Goal: Task Accomplishment & Management: Manage account settings

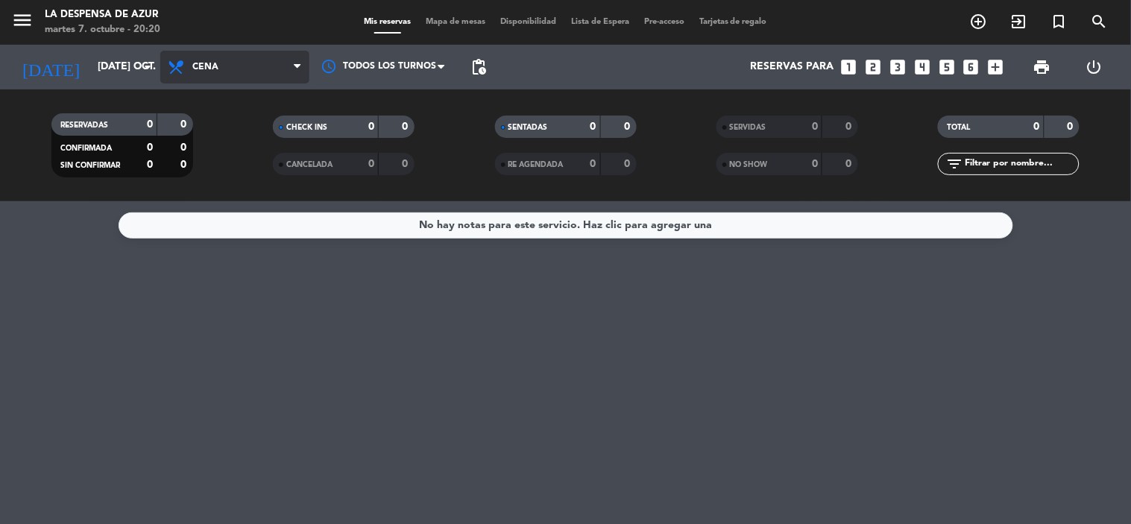
click at [273, 75] on span "Cena" at bounding box center [234, 67] width 149 height 33
click at [252, 155] on div "menu La Despensa de Azur martes 7. octubre - 20:20 Mis reservas Mapa de mesas D…" at bounding box center [565, 100] width 1131 height 201
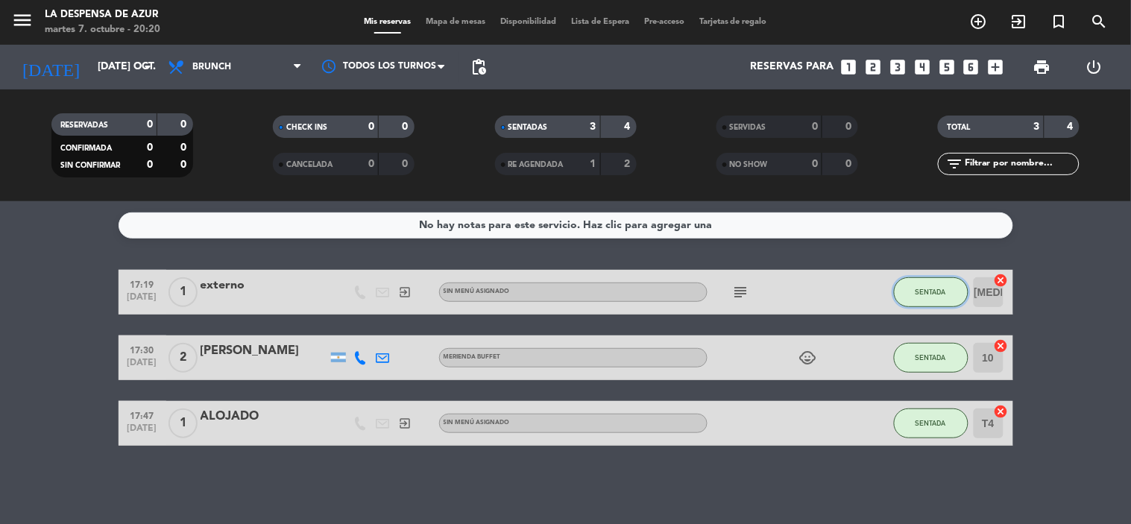
click at [914, 292] on button "SENTADA" at bounding box center [931, 292] width 75 height 30
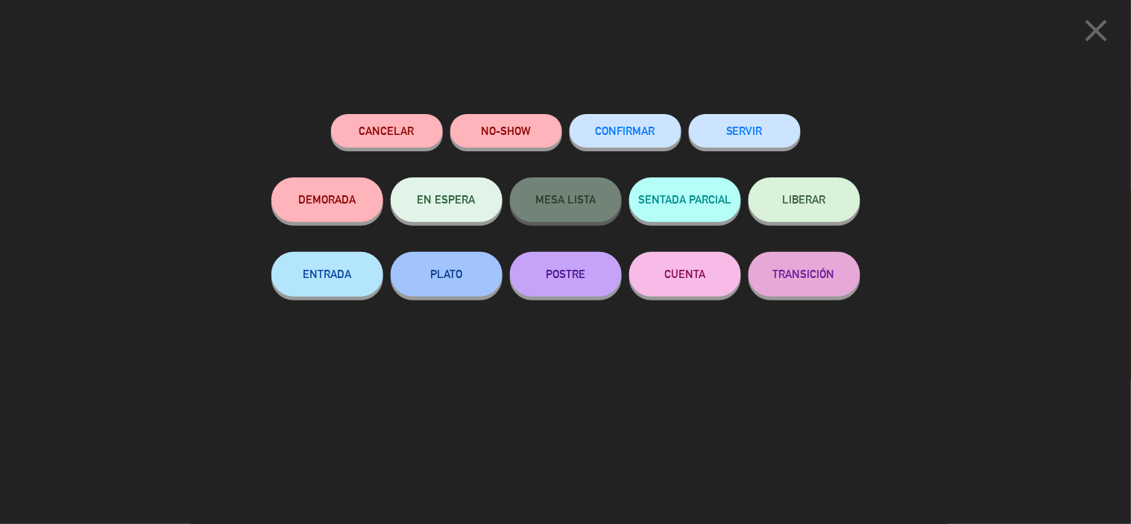
click at [746, 130] on button "SERVIR" at bounding box center [745, 131] width 112 height 34
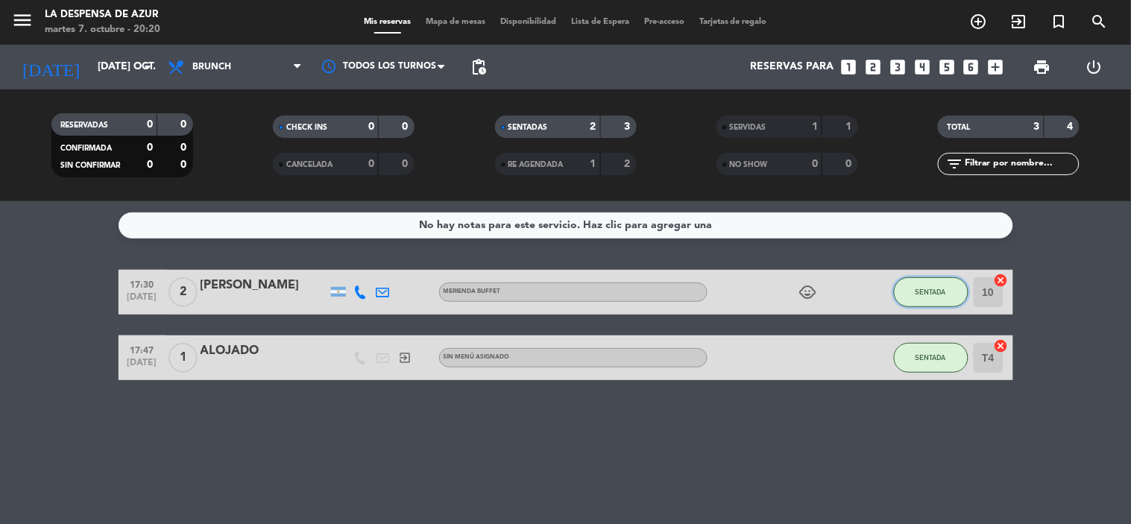
click at [950, 298] on button "SENTADA" at bounding box center [931, 292] width 75 height 30
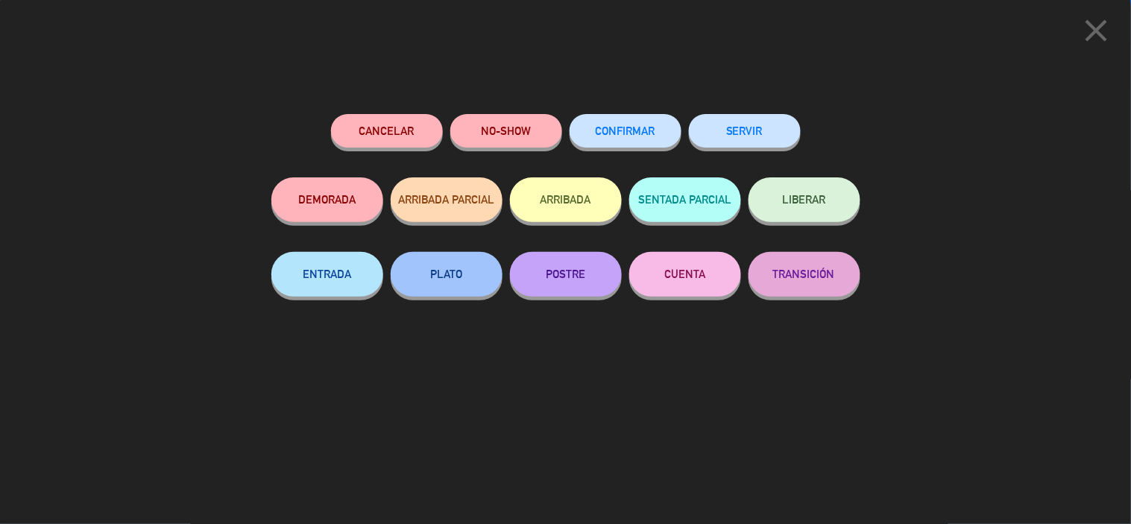
click at [732, 132] on button "SERVIR" at bounding box center [745, 131] width 112 height 34
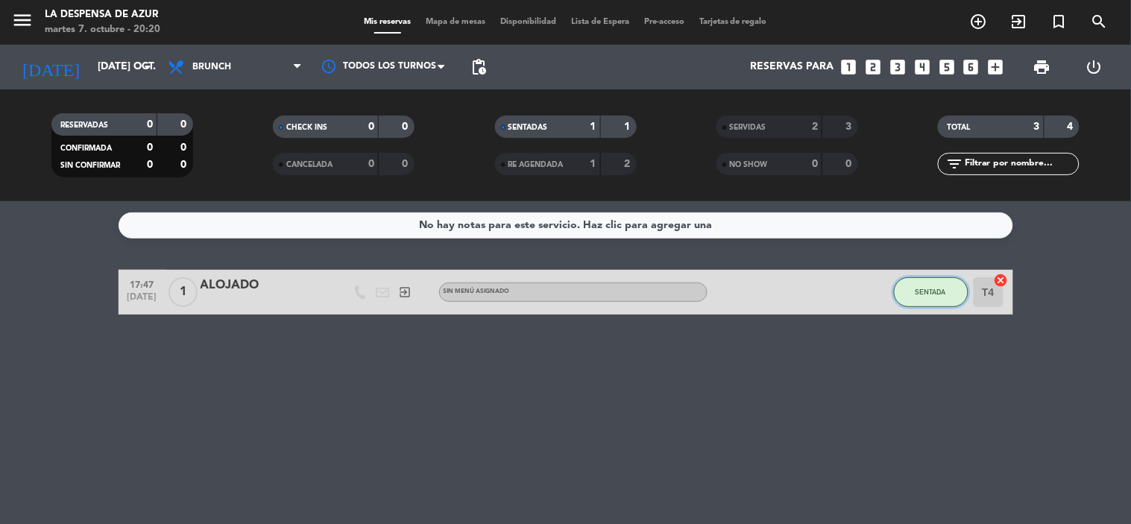
click at [929, 289] on span "SENTADA" at bounding box center [931, 292] width 31 height 8
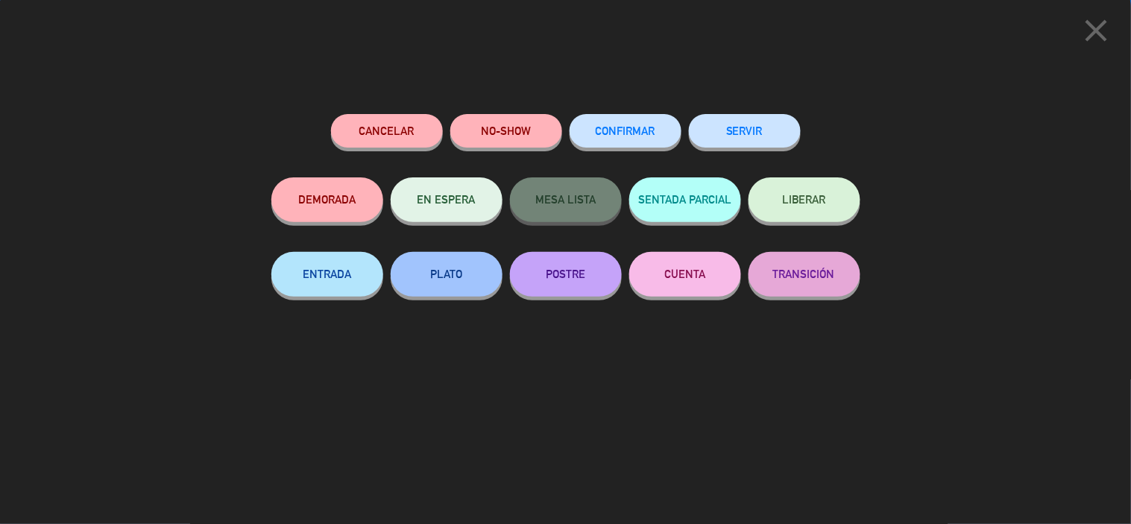
click at [749, 135] on button "SERVIR" at bounding box center [745, 131] width 112 height 34
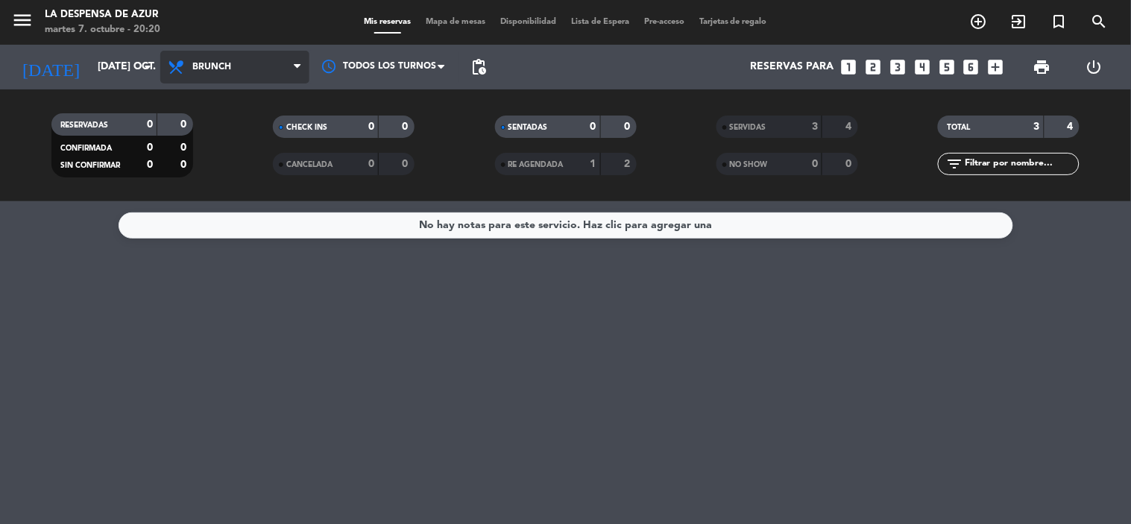
click at [207, 75] on span "Brunch" at bounding box center [234, 67] width 149 height 33
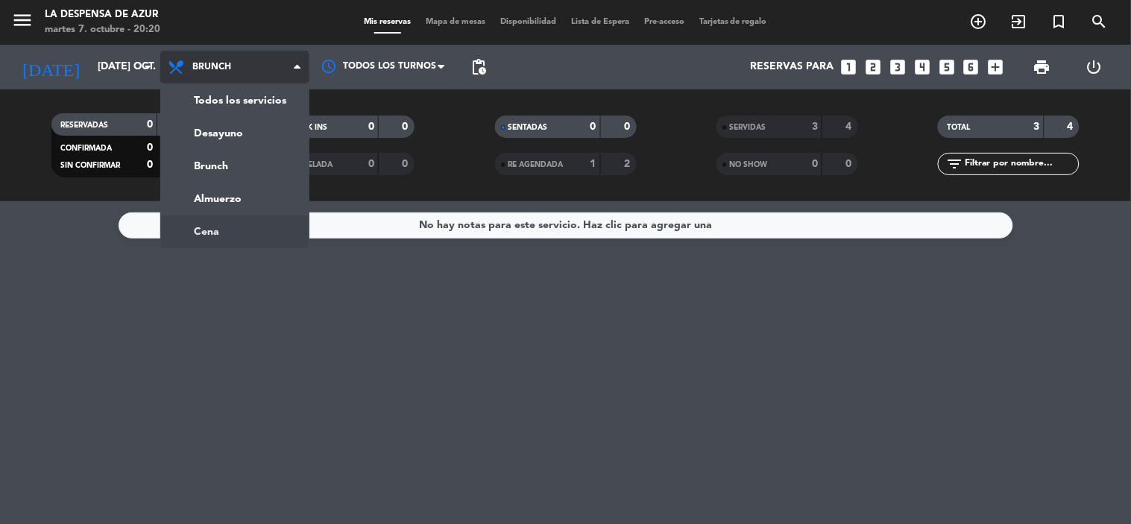
click at [212, 227] on ng-component "menu La Despensa de Azur martes 7. octubre - 20:20 Mis reservas Mapa de mesas D…" at bounding box center [565, 262] width 1131 height 524
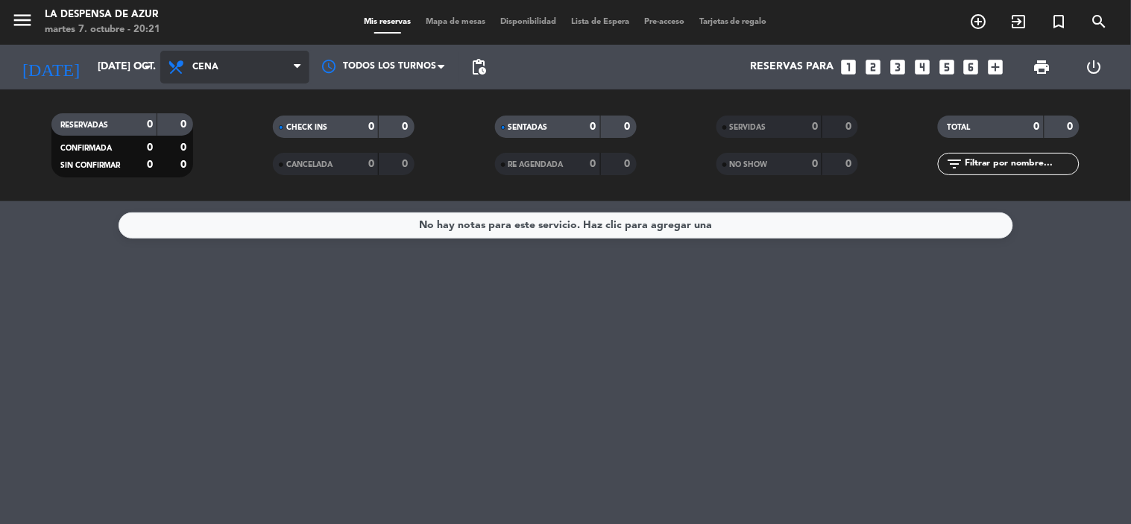
click at [213, 67] on span "Cena" at bounding box center [205, 67] width 26 height 10
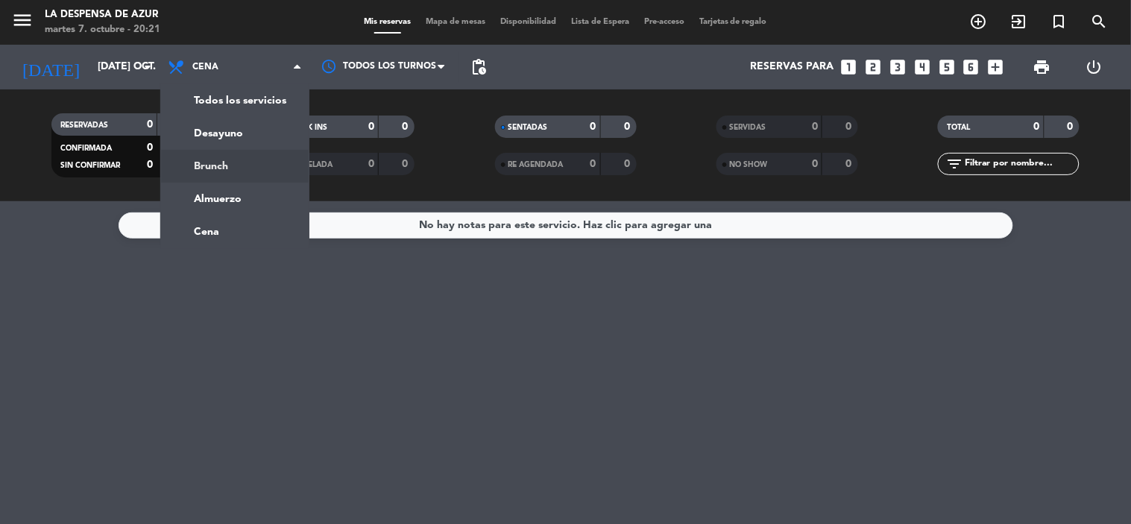
click at [240, 154] on div "menu La Despensa de Azur martes 7. octubre - 20:21 Mis reservas Mapa de mesas D…" at bounding box center [565, 100] width 1131 height 201
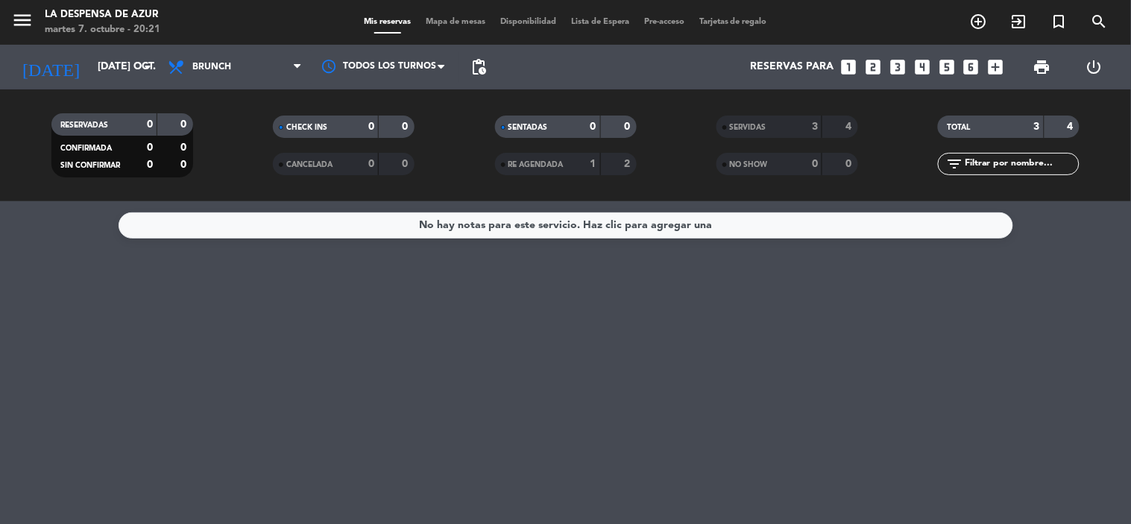
click at [843, 130] on div "4" at bounding box center [840, 127] width 28 height 17
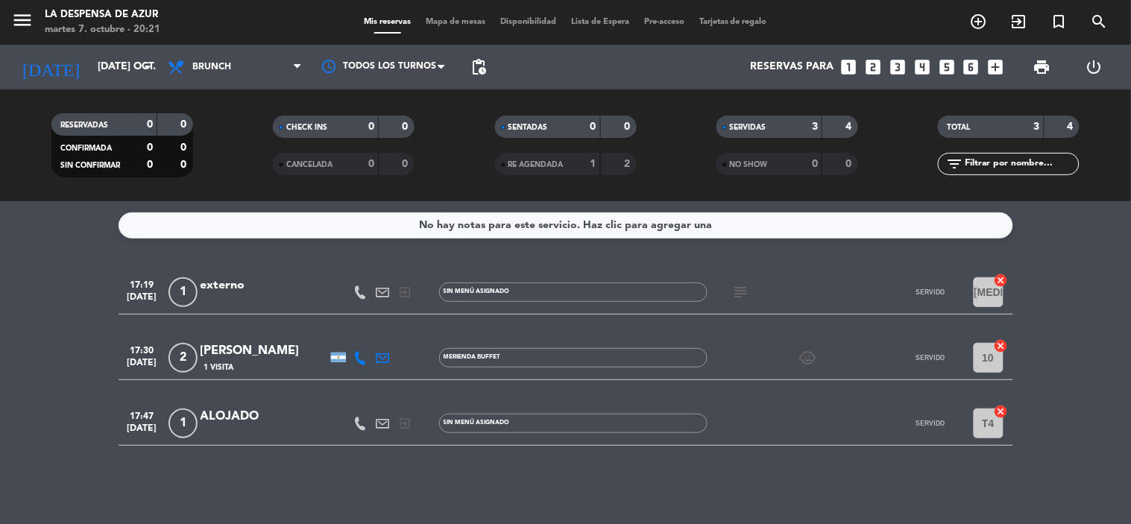
click at [450, 23] on span "Mapa de mesas" at bounding box center [455, 22] width 75 height 8
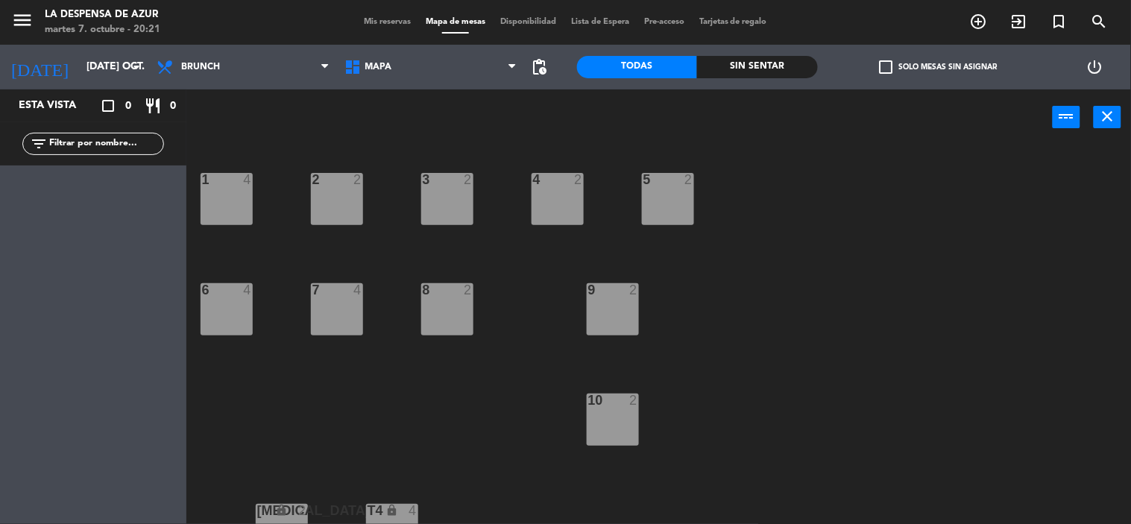
click at [252, 204] on div "1 4 2 2 3 2 4 2 5 2 6 4 7 4 8 2 9 2 10 2 [MEDICAL_DATA] lock 2 T4 lock 4 T5 loc…" at bounding box center [665, 335] width 934 height 379
click at [218, 207] on div "1 4" at bounding box center [227, 199] width 52 height 52
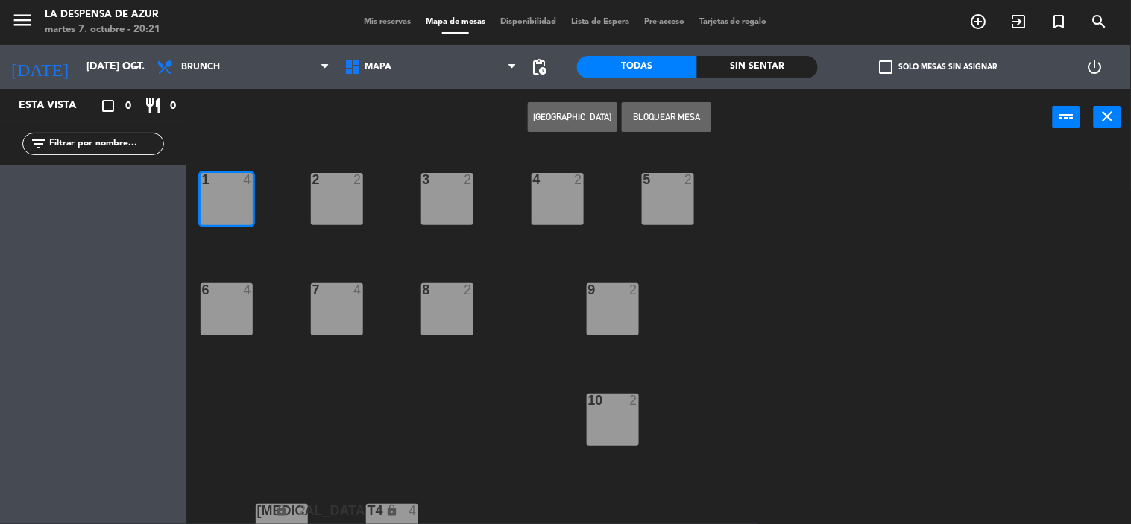
click at [556, 117] on button "[GEOGRAPHIC_DATA]" at bounding box center [572, 117] width 89 height 30
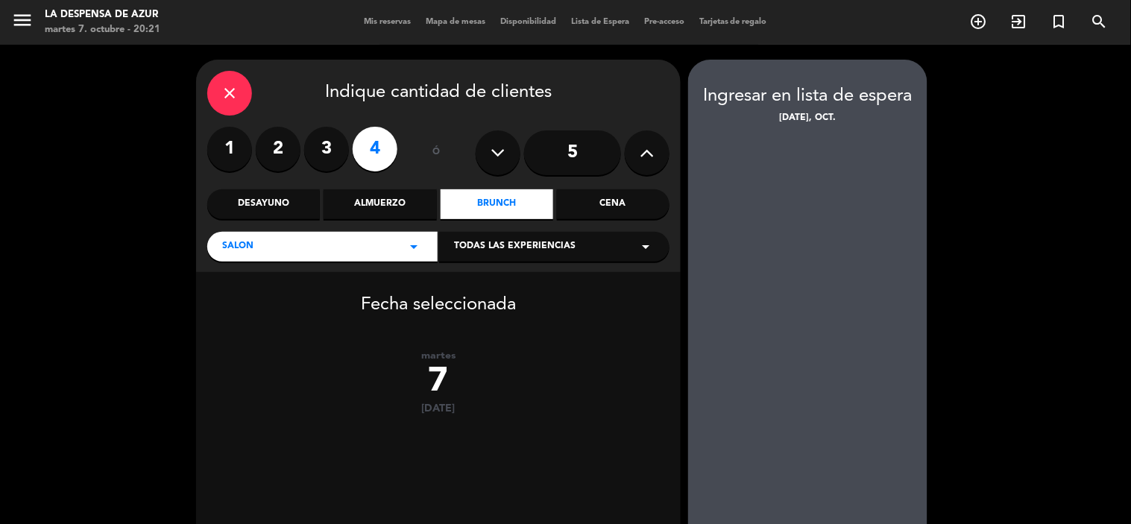
click at [317, 146] on label "3" at bounding box center [326, 149] width 45 height 45
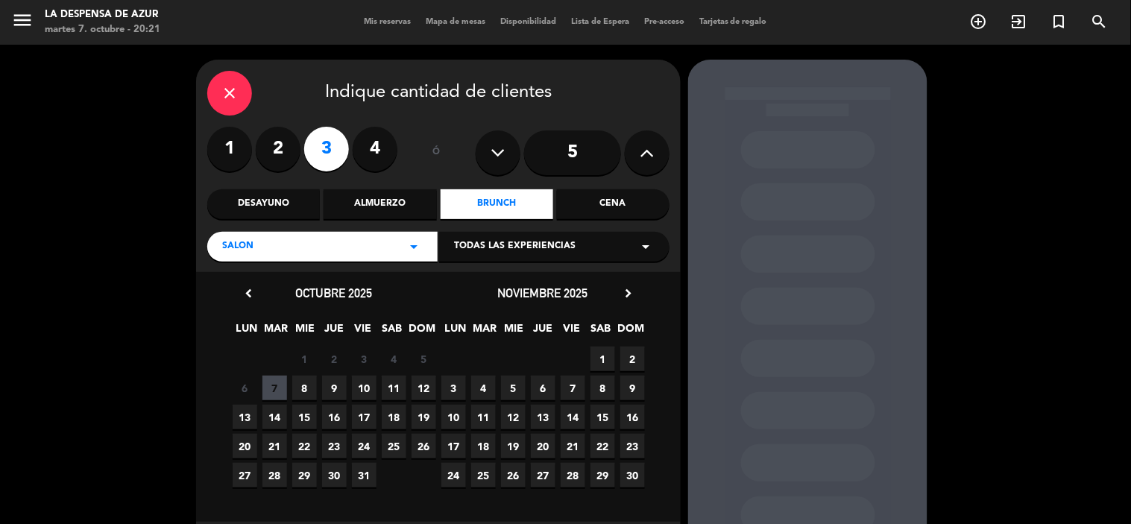
click at [271, 386] on span "7" at bounding box center [274, 388] width 25 height 25
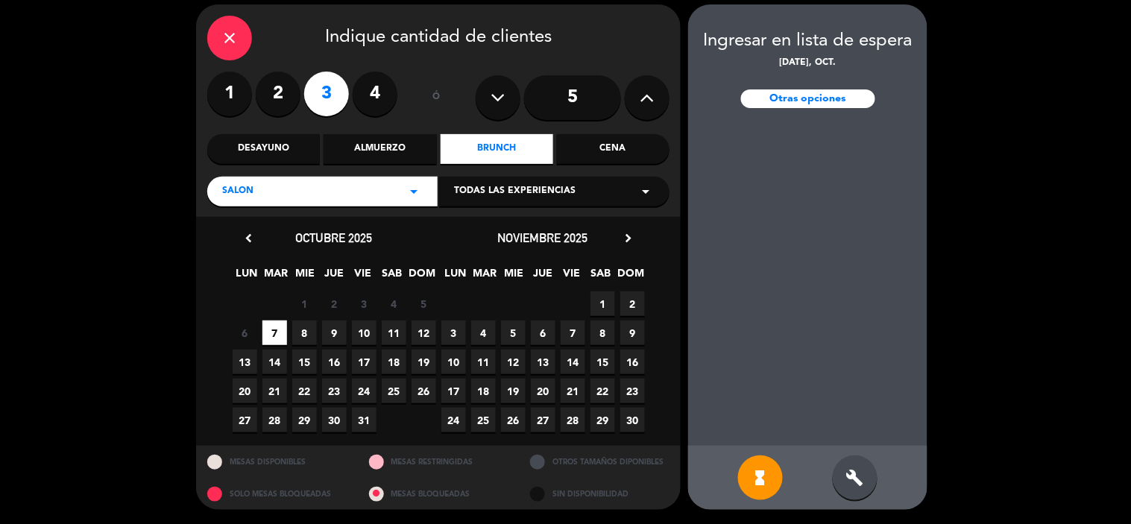
click at [231, 43] on icon "close" at bounding box center [230, 38] width 18 height 18
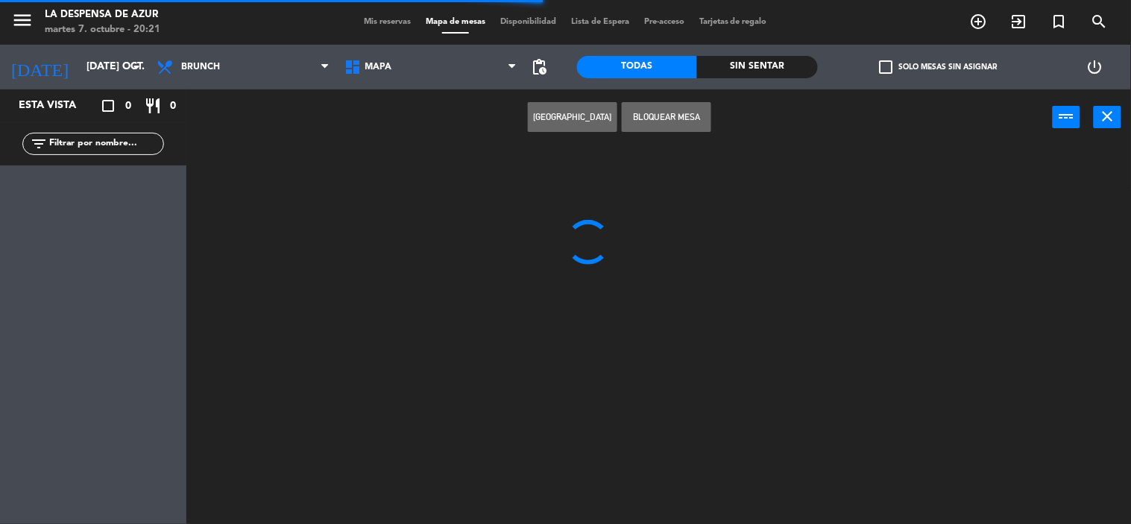
click at [370, 19] on span "Mis reservas" at bounding box center [387, 22] width 62 height 8
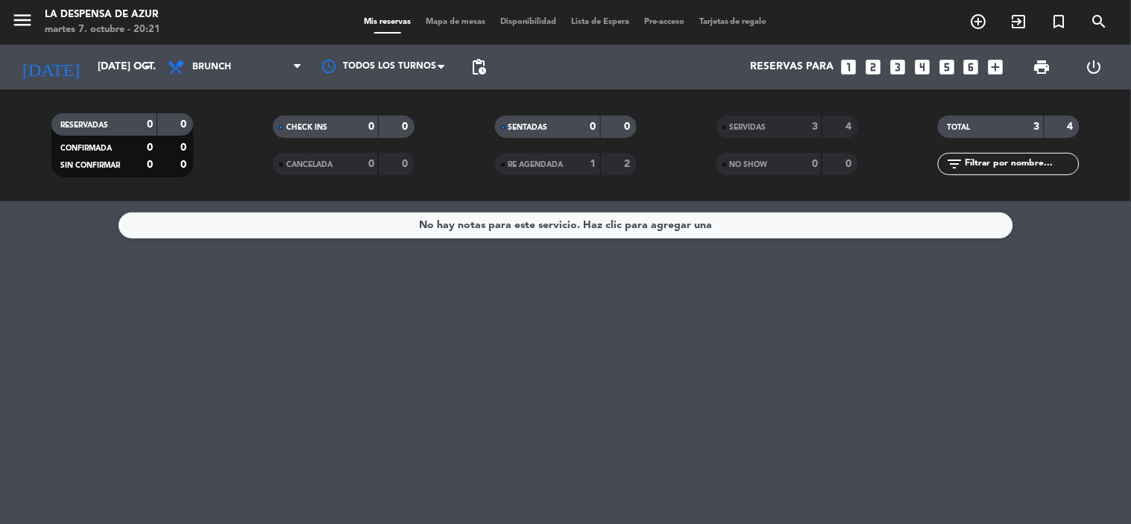
click at [466, 16] on div "Mis reservas Mapa de mesas Disponibilidad Lista de Espera Pre-acceso Tarjetas d…" at bounding box center [565, 22] width 418 height 13
click at [468, 22] on span "Mapa de mesas" at bounding box center [455, 22] width 75 height 8
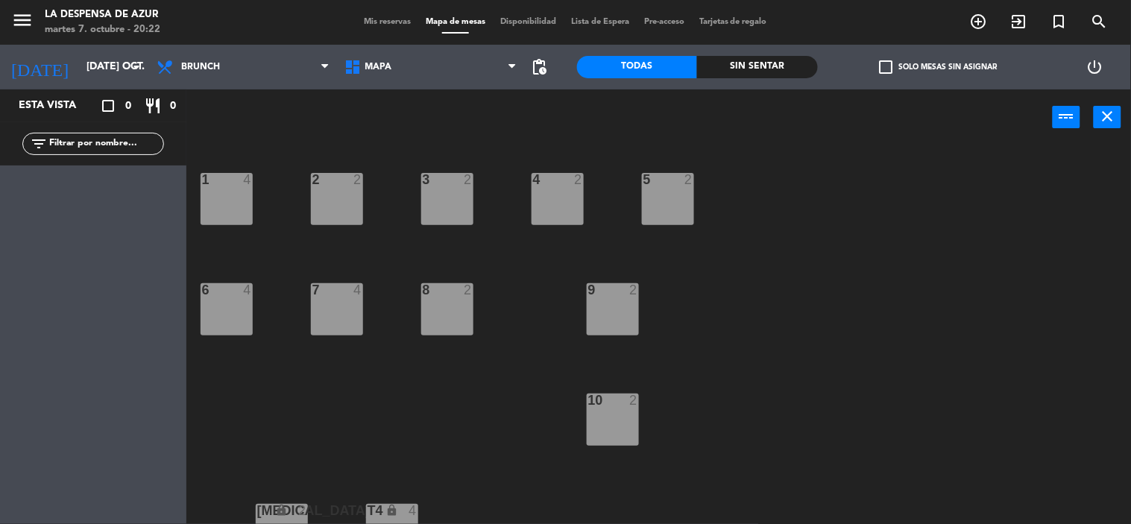
scroll to position [331, 0]
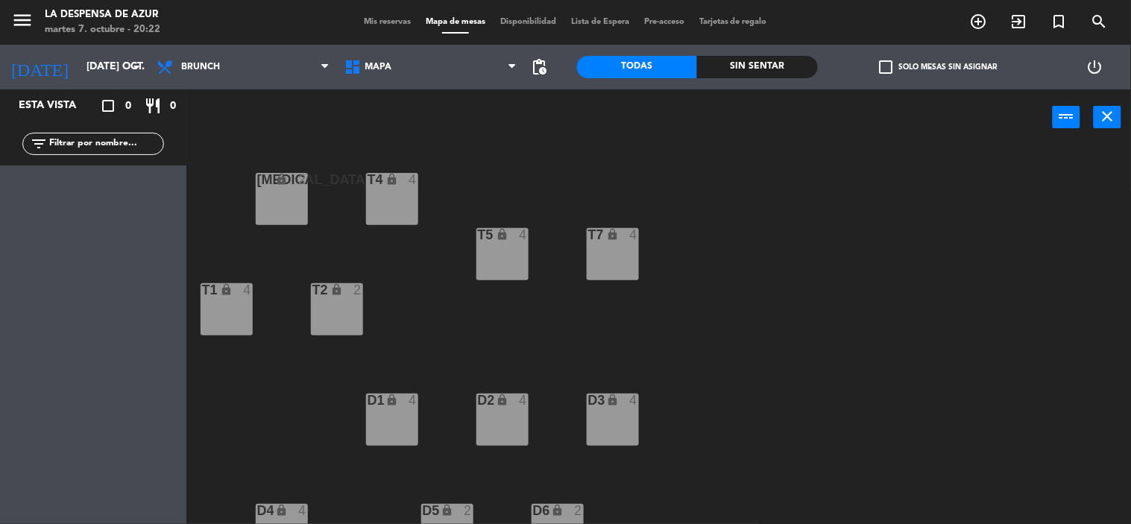
click at [276, 199] on div "[MEDICAL_DATA] lock 2" at bounding box center [282, 199] width 52 height 52
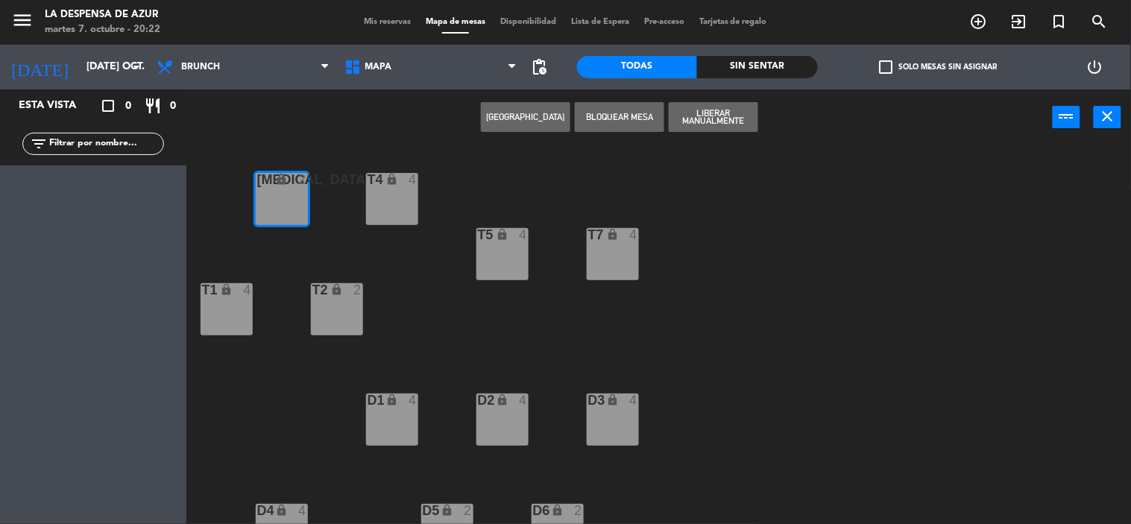
click at [392, 20] on span "Mis reservas" at bounding box center [387, 22] width 62 height 8
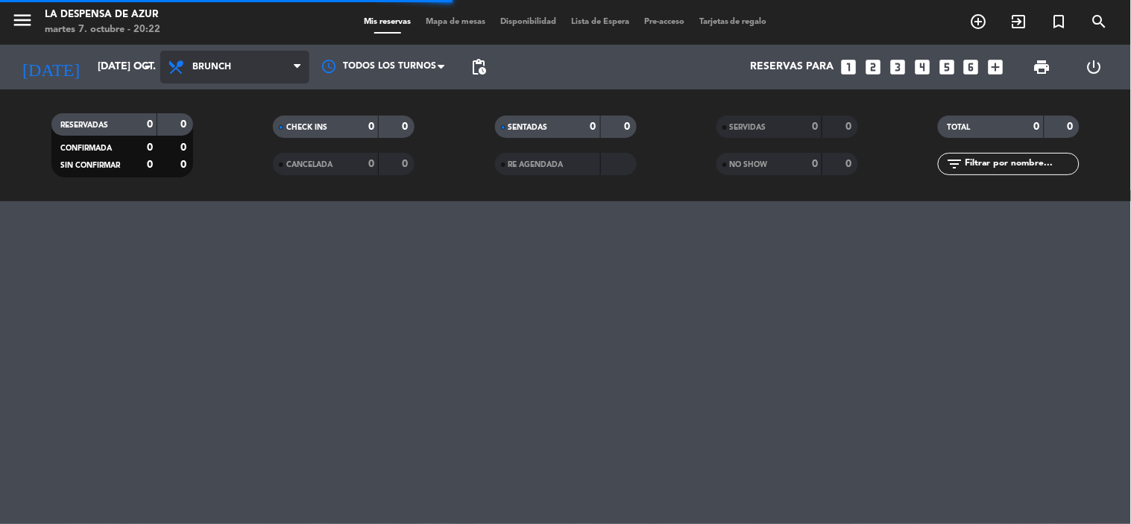
click at [225, 58] on span "Brunch" at bounding box center [234, 67] width 149 height 33
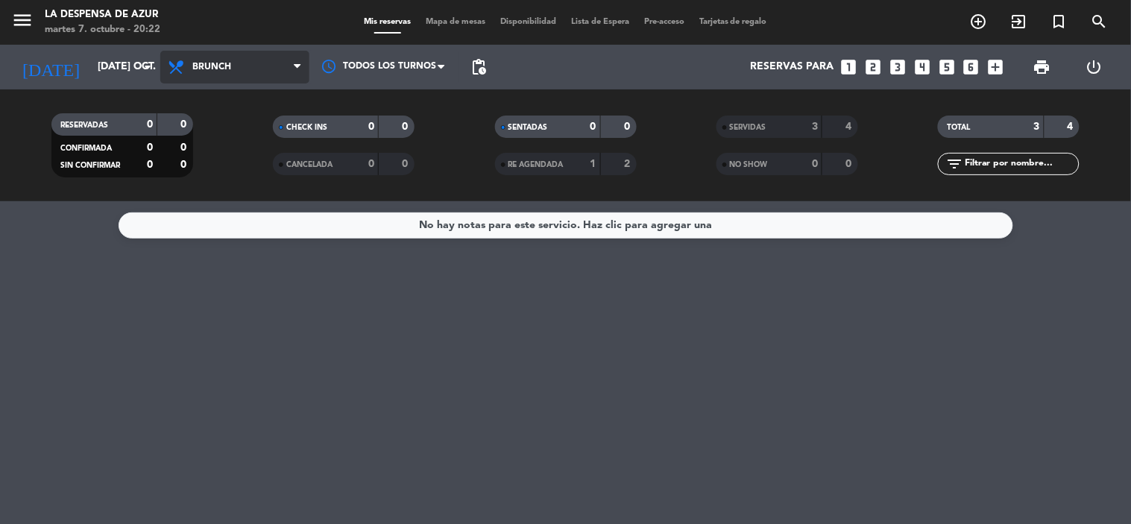
click at [270, 71] on span "Brunch" at bounding box center [234, 67] width 149 height 33
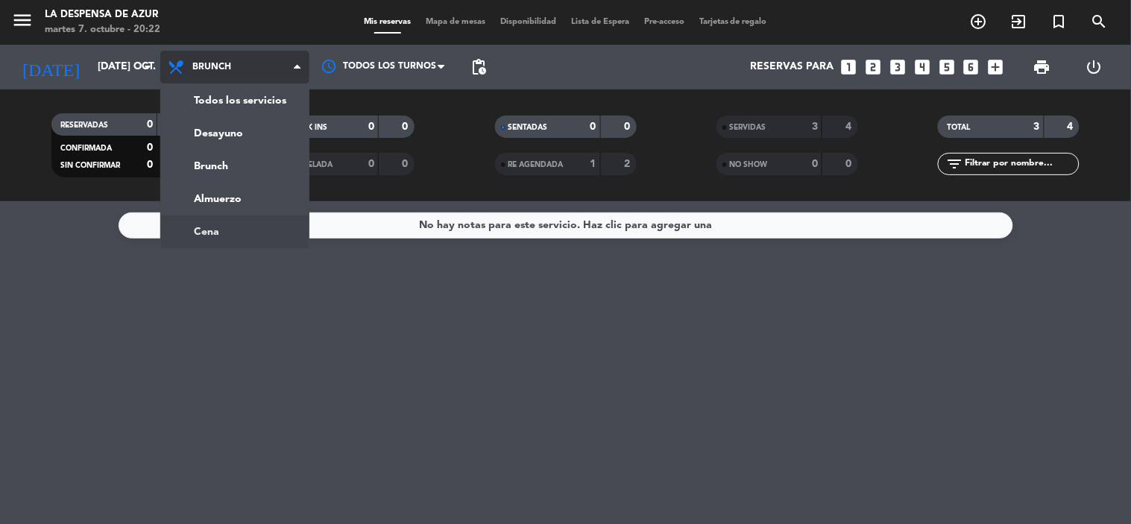
click at [214, 233] on ng-component "menu La Despensa de Azur martes 7. octubre - 20:22 Mis reservas Mapa de mesas D…" at bounding box center [565, 262] width 1131 height 524
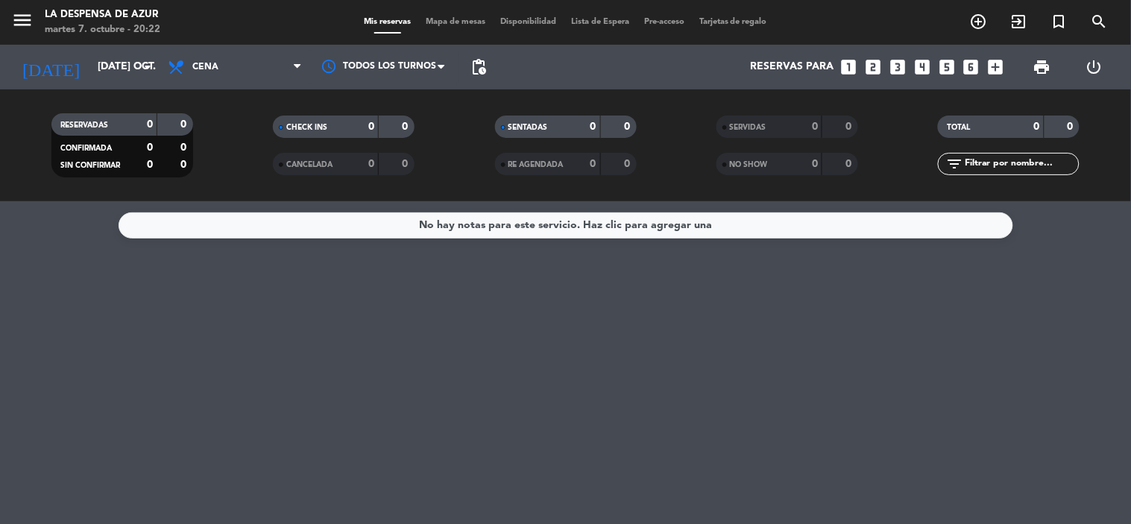
click at [873, 69] on icon "looks_two" at bounding box center [873, 66] width 19 height 19
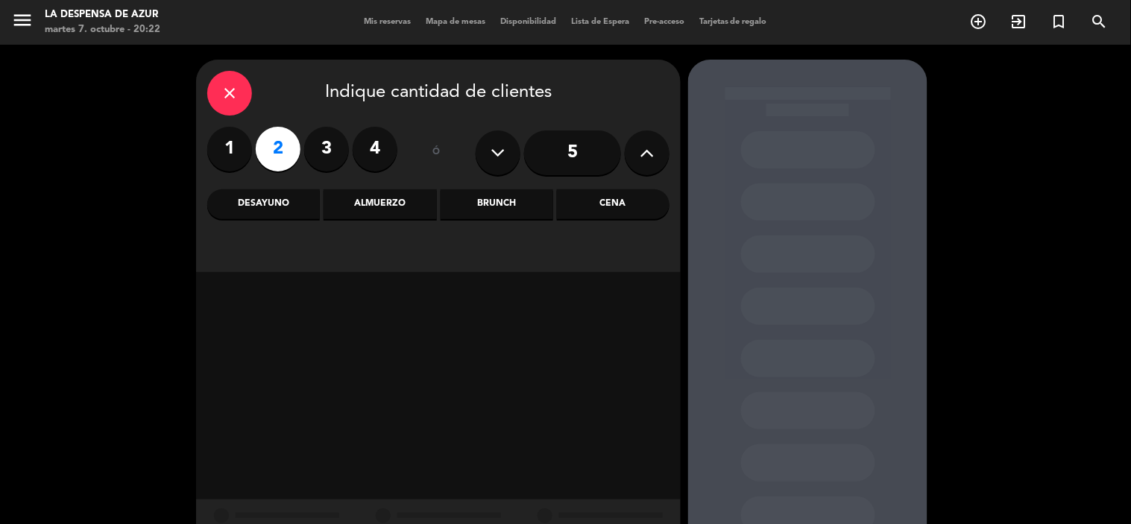
click at [623, 204] on div "Cena" at bounding box center [613, 204] width 113 height 30
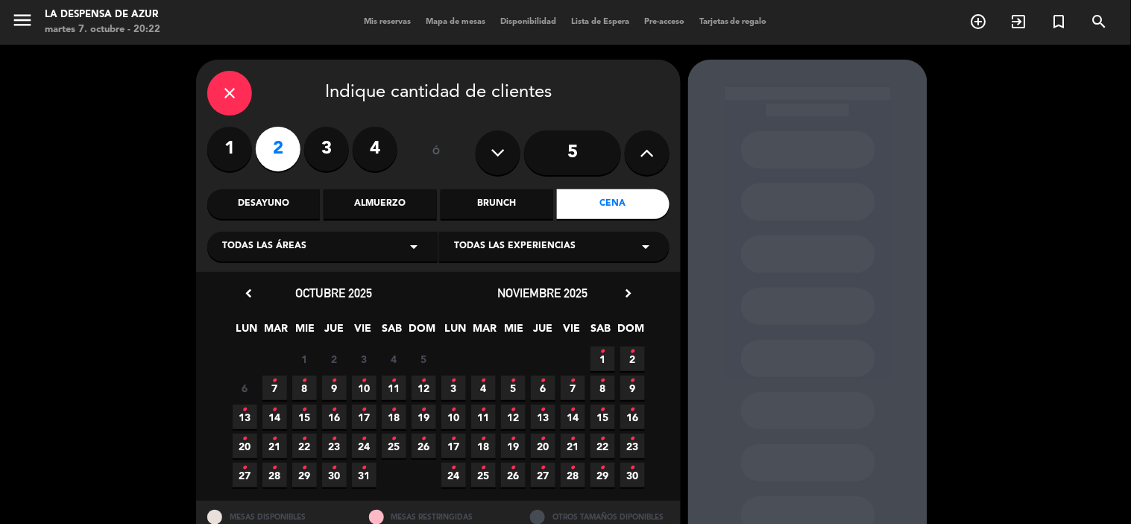
click at [279, 384] on span "7 •" at bounding box center [274, 388] width 25 height 25
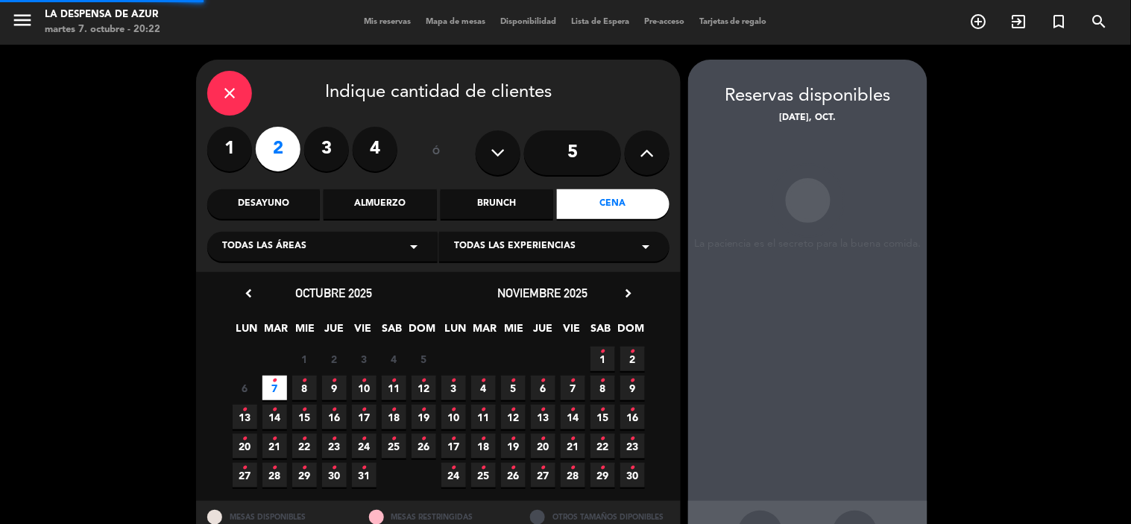
scroll to position [55, 0]
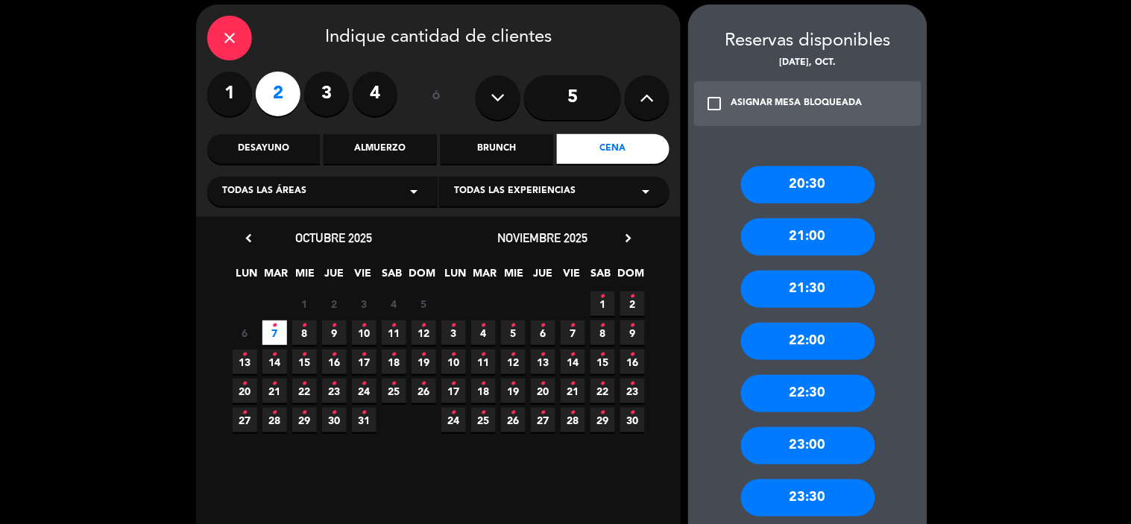
click at [805, 240] on div "21:00" at bounding box center [808, 236] width 134 height 37
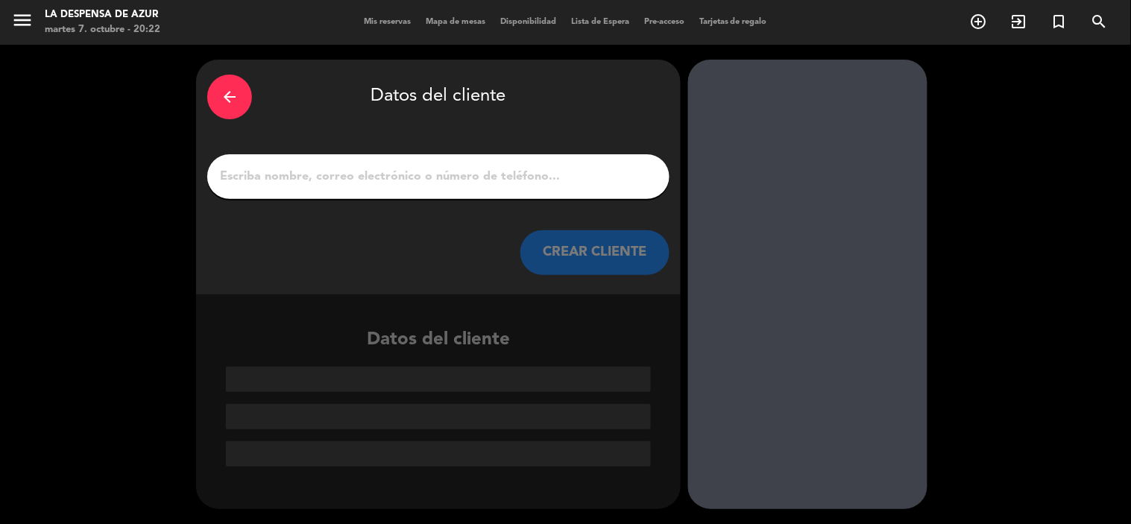
click at [380, 181] on input "1" at bounding box center [438, 176] width 440 height 21
click at [570, 262] on button "CREAR CLIENTE" at bounding box center [595, 252] width 149 height 45
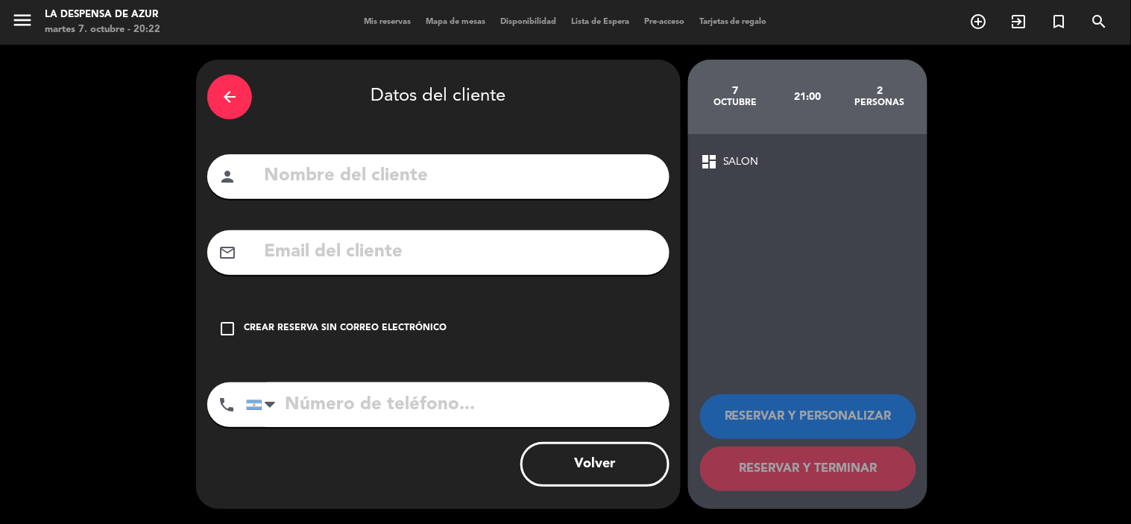
click at [386, 194] on div "person" at bounding box center [438, 176] width 462 height 45
click at [366, 177] on input "text" at bounding box center [460, 176] width 396 height 31
click at [333, 318] on div "check_box_outline_blank Crear reserva sin correo electrónico" at bounding box center [438, 328] width 462 height 45
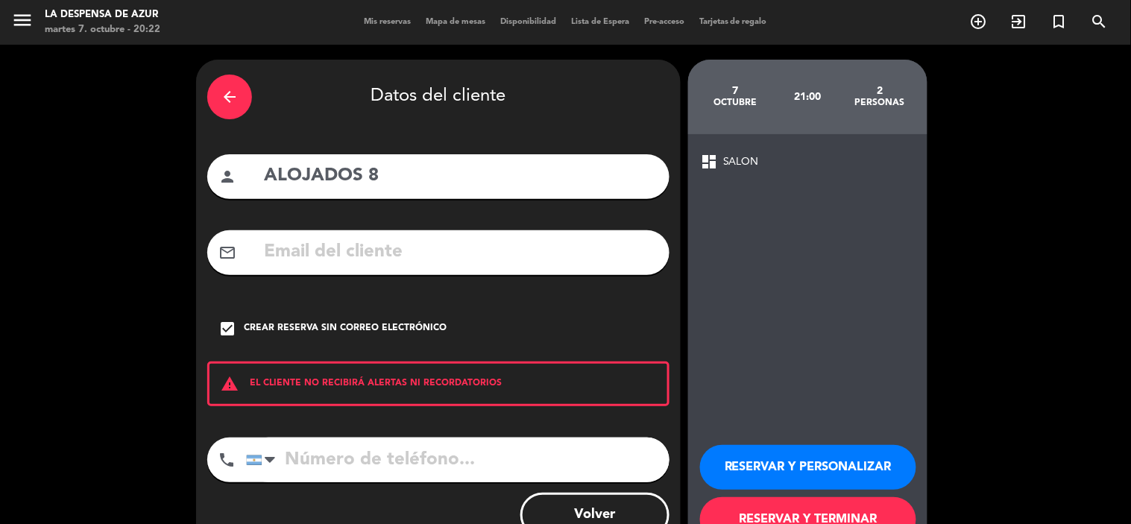
scroll to position [50, 0]
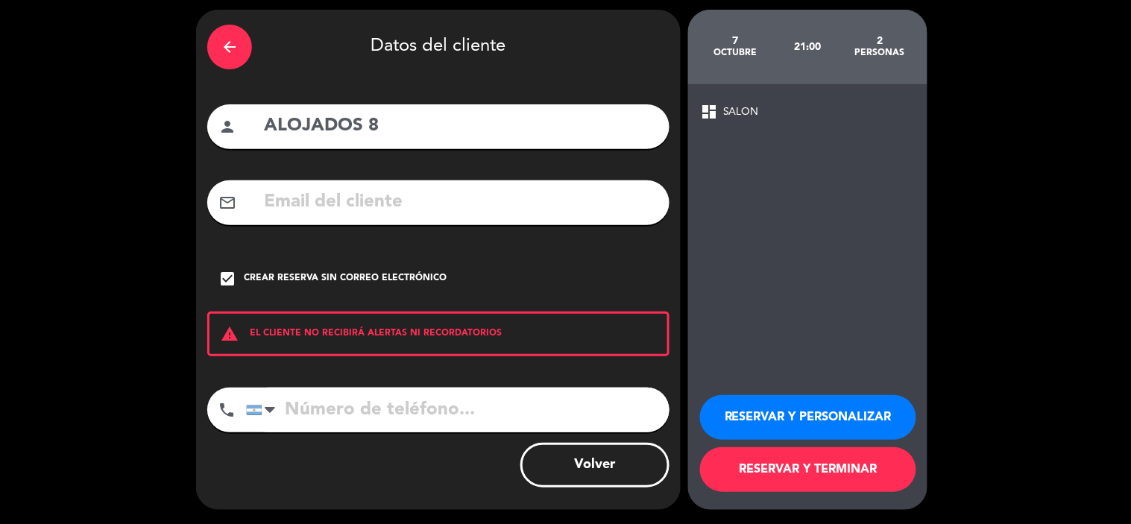
click at [368, 128] on input "ALOJADOS 8" at bounding box center [460, 126] width 396 height 31
type input "HABITACIÓN 8"
click at [802, 471] on button "RESERVAR Y TERMINAR" at bounding box center [808, 469] width 216 height 45
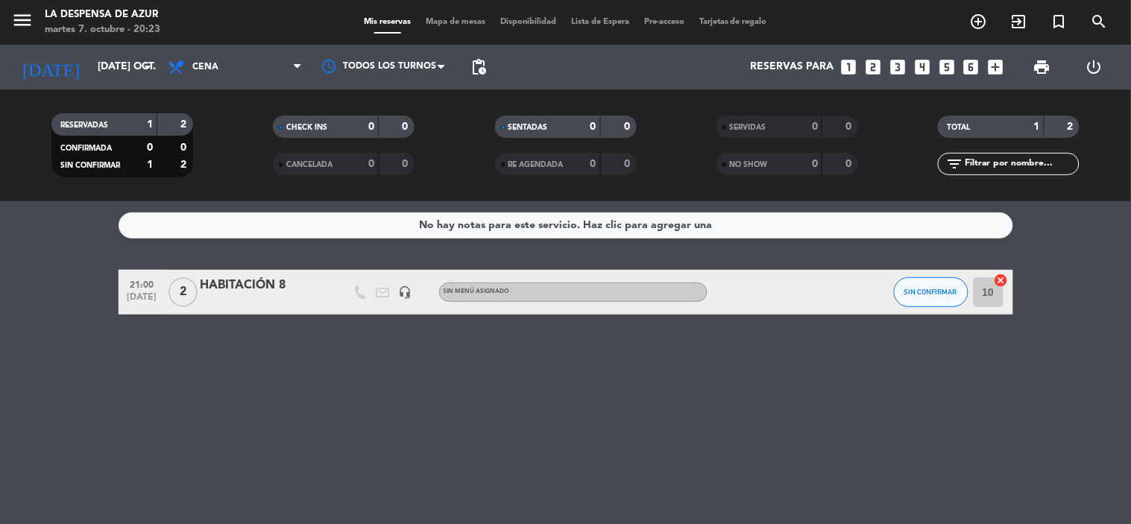
click at [463, 24] on span "Mapa de mesas" at bounding box center [455, 22] width 75 height 8
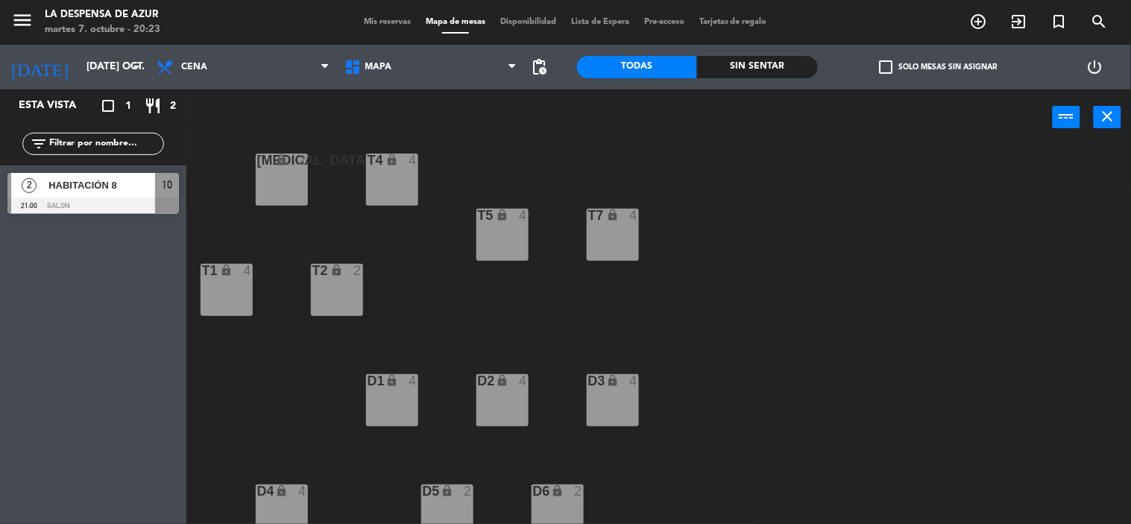
scroll to position [140, 0]
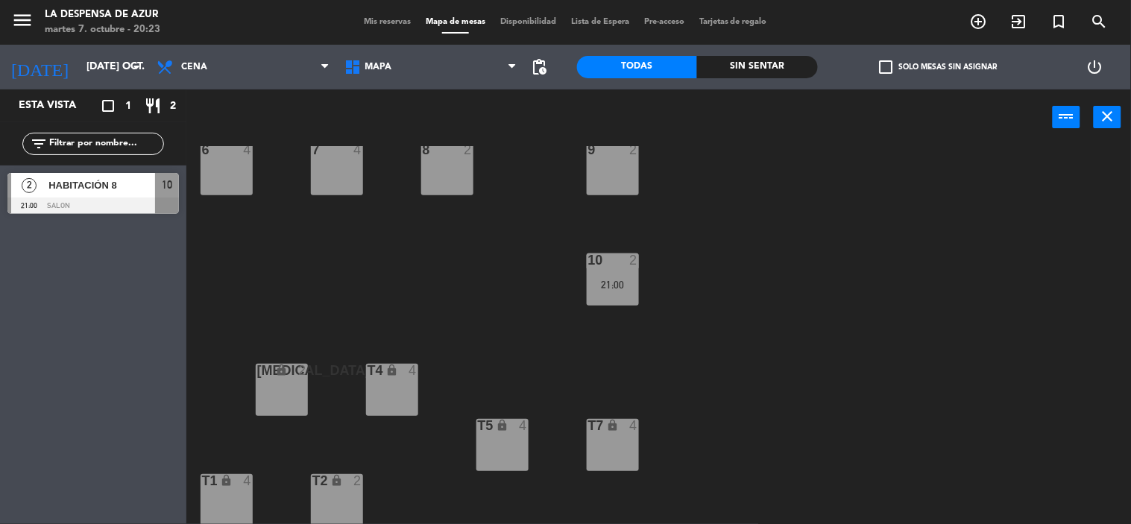
click at [263, 384] on div "[MEDICAL_DATA] lock 2" at bounding box center [282, 390] width 52 height 52
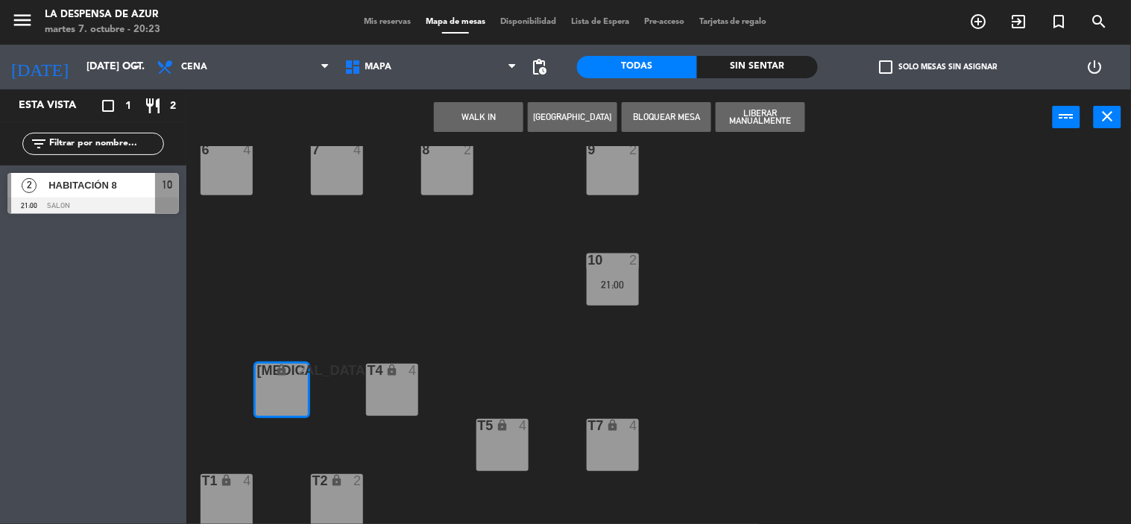
click at [482, 116] on button "WALK IN" at bounding box center [478, 117] width 89 height 30
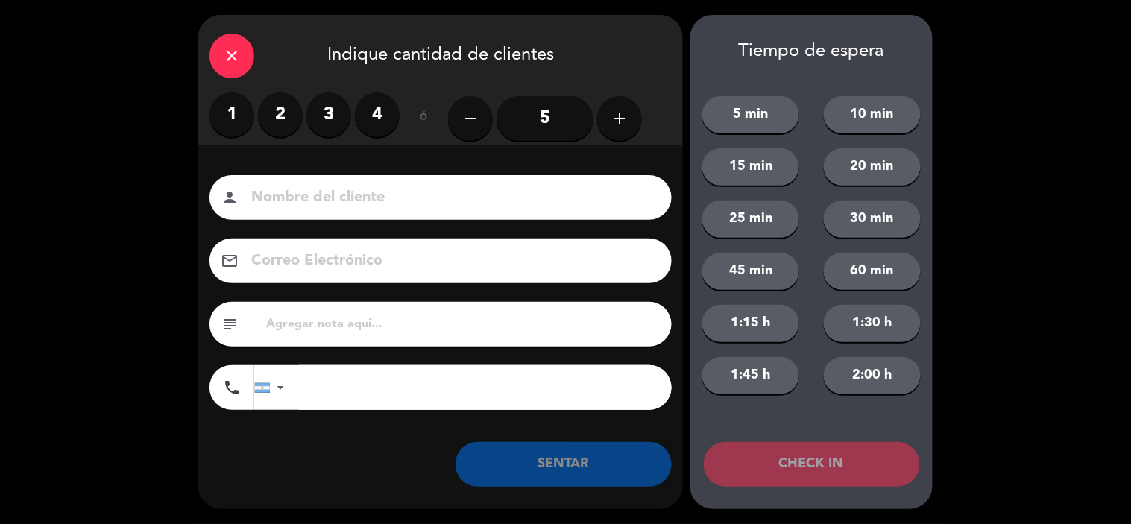
drag, startPoint x: 333, startPoint y: 122, endPoint x: 321, endPoint y: 173, distance: 52.1
click at [333, 122] on label "3" at bounding box center [328, 114] width 45 height 45
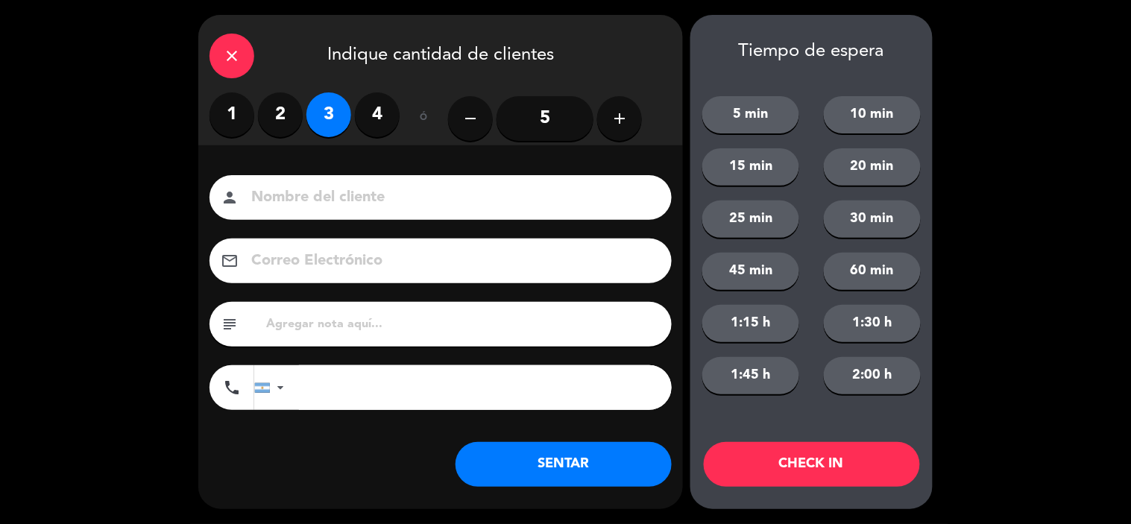
click at [334, 192] on input at bounding box center [451, 198] width 403 height 26
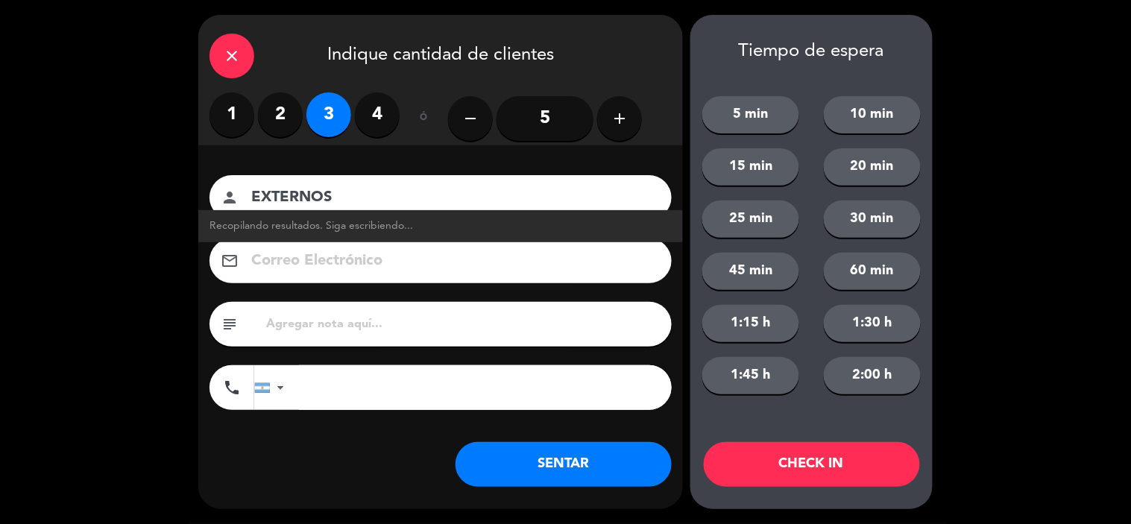
type input "EXTERNOS"
click at [325, 321] on input "text" at bounding box center [463, 324] width 396 height 21
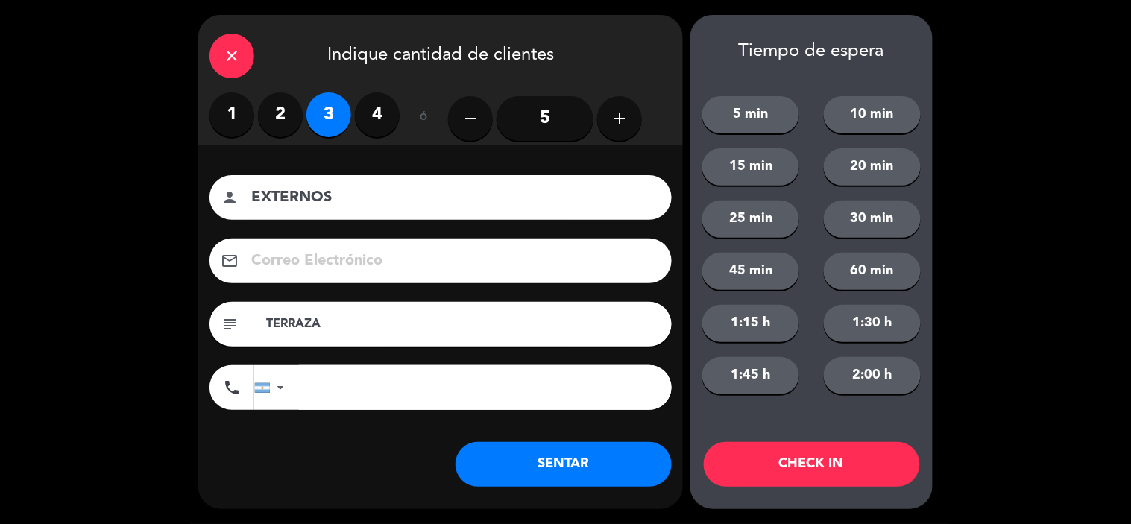
type input "TERRAZA"
click at [587, 463] on button "SENTAR" at bounding box center [564, 464] width 216 height 45
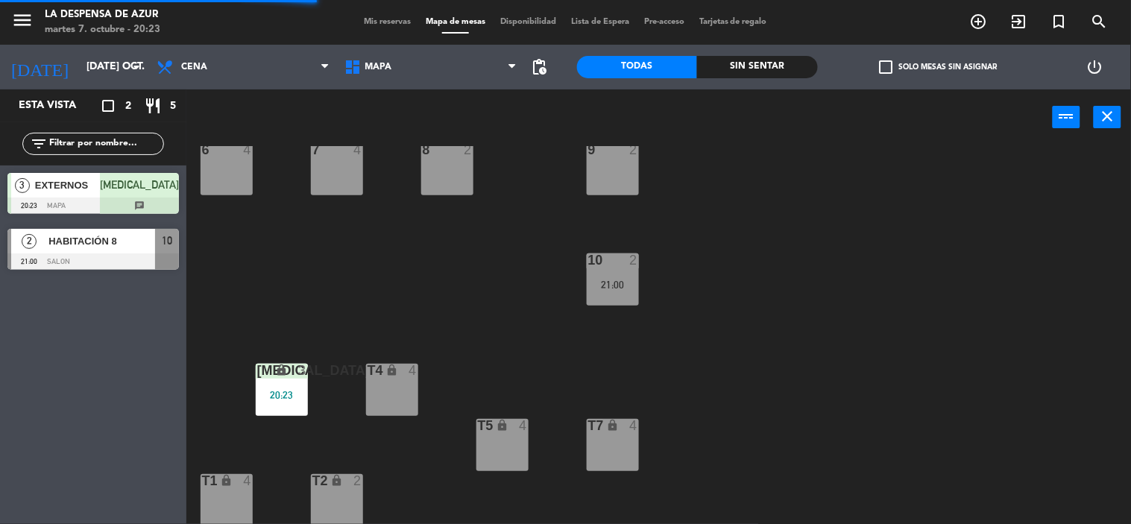
click at [371, 26] on div "Mis reservas Mapa de mesas Disponibilidad Lista de Espera Pre-acceso Tarjetas d…" at bounding box center [565, 22] width 418 height 13
click at [383, 18] on span "Mis reservas" at bounding box center [387, 22] width 62 height 8
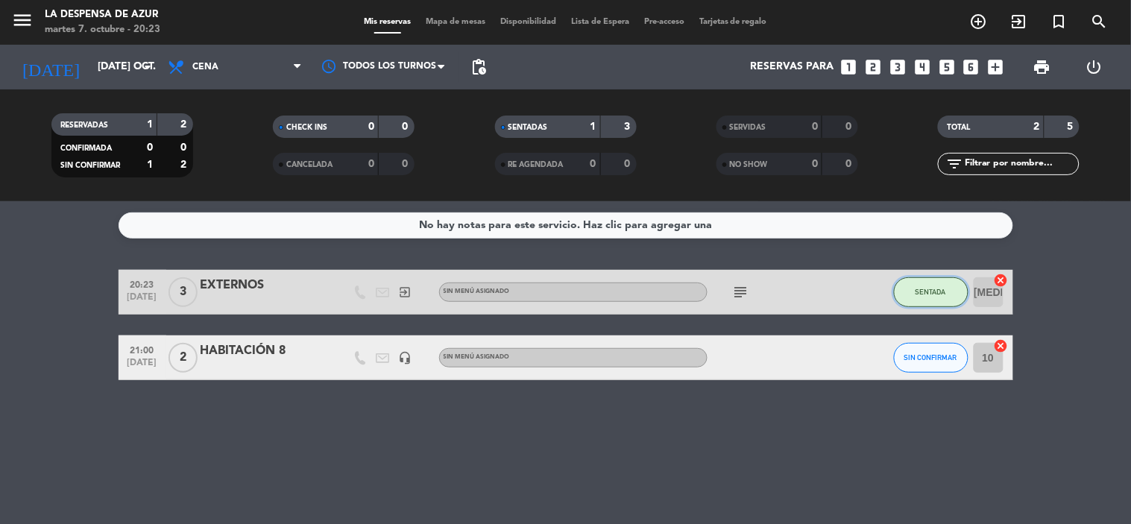
click at [925, 292] on span "SENTADA" at bounding box center [931, 292] width 31 height 8
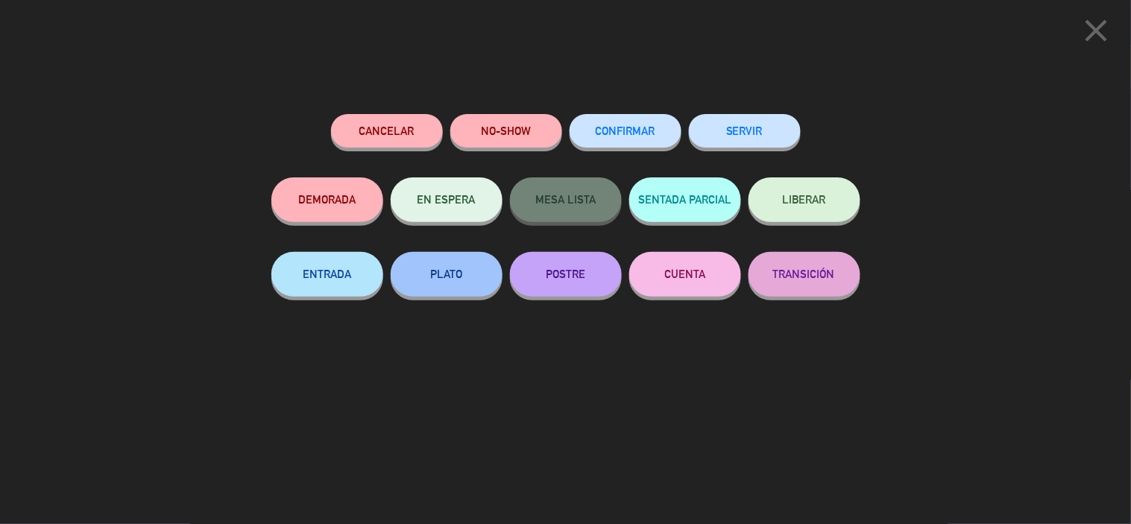
click at [1101, 36] on icon "close" at bounding box center [1096, 30] width 37 height 37
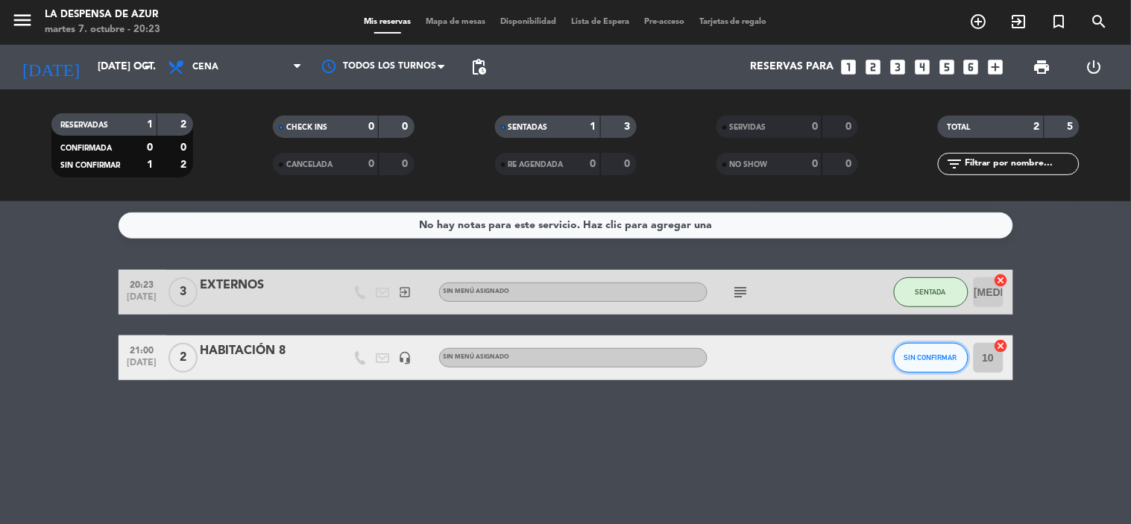
click at [936, 359] on span "SIN CONFIRMAR" at bounding box center [931, 357] width 53 height 8
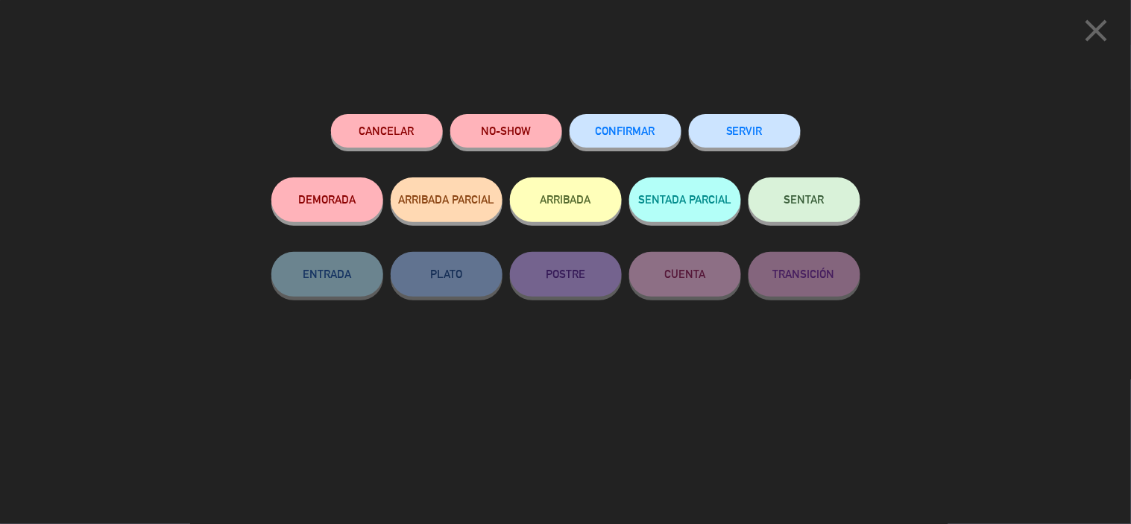
click at [626, 129] on span "CONFIRMAR" at bounding box center [626, 131] width 60 height 13
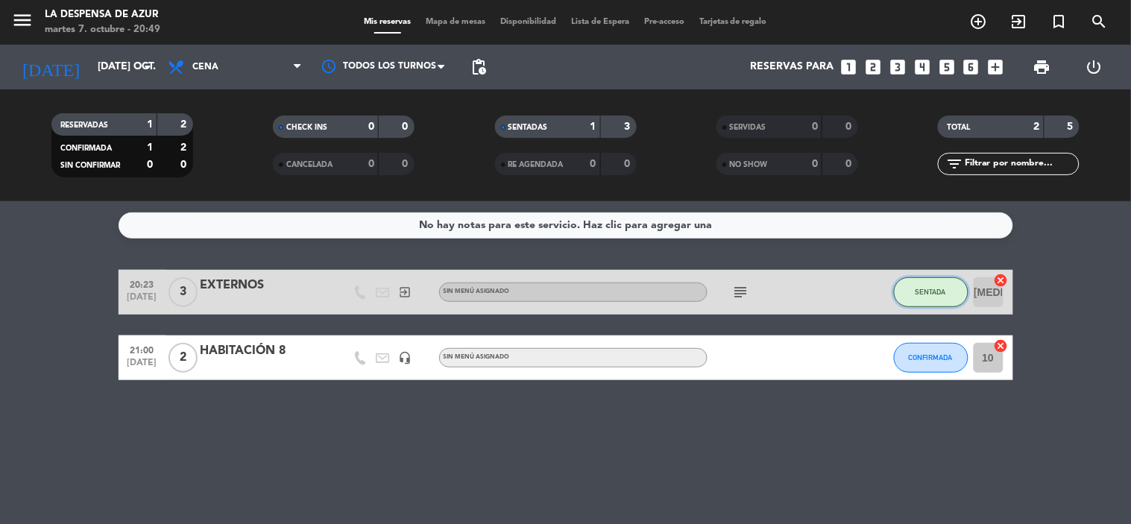
click at [930, 288] on span "SENTADA" at bounding box center [931, 292] width 31 height 8
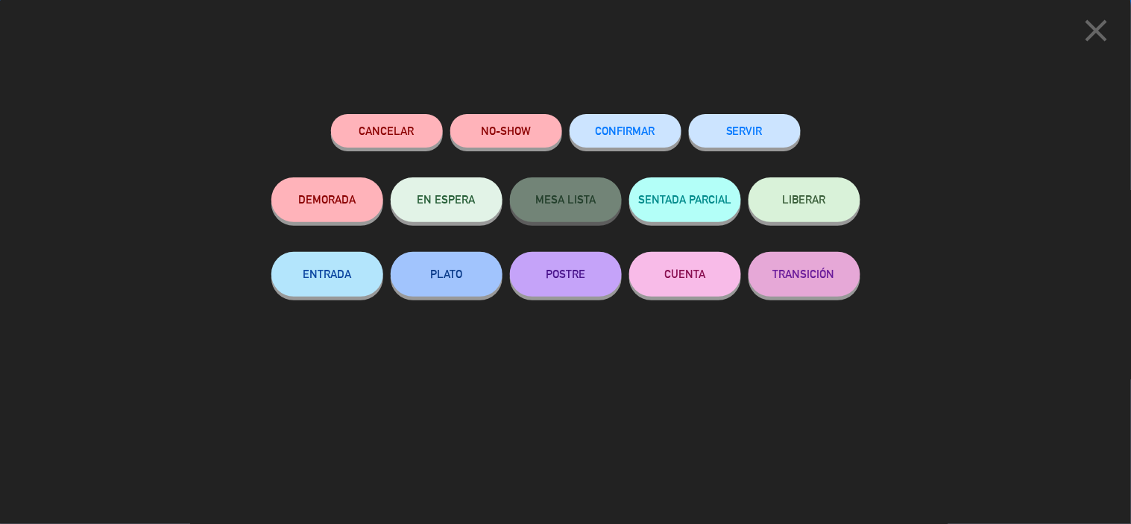
click at [762, 131] on button "SERVIR" at bounding box center [745, 131] width 112 height 34
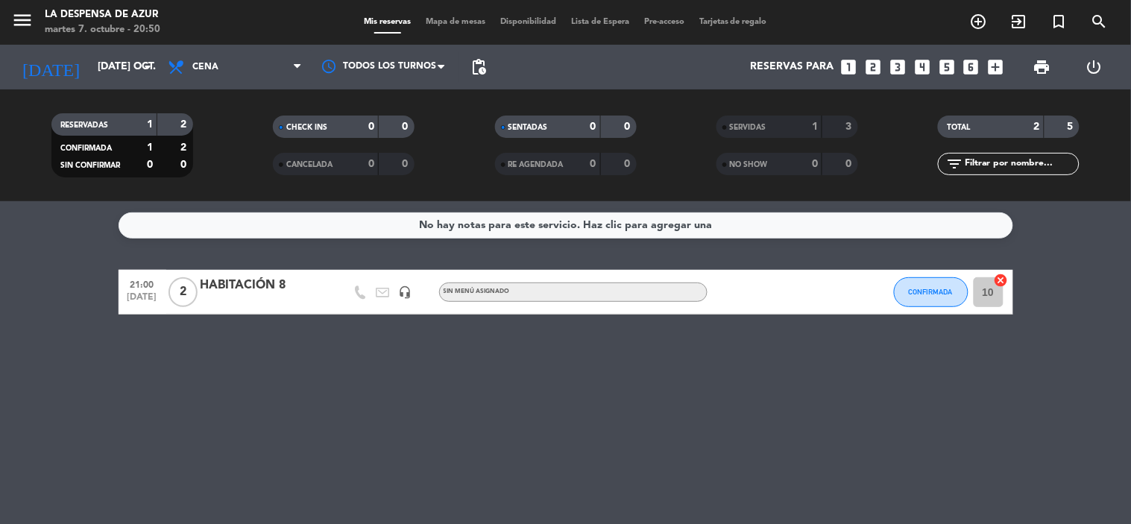
click at [458, 28] on div "Mis reservas Mapa de mesas Disponibilidad Lista de Espera Pre-acceso Tarjetas d…" at bounding box center [565, 22] width 418 height 13
click at [459, 27] on div "Mis reservas Mapa de mesas Disponibilidad Lista de Espera Pre-acceso Tarjetas d…" at bounding box center [565, 22] width 418 height 13
click at [453, 20] on span "Mapa de mesas" at bounding box center [455, 22] width 75 height 8
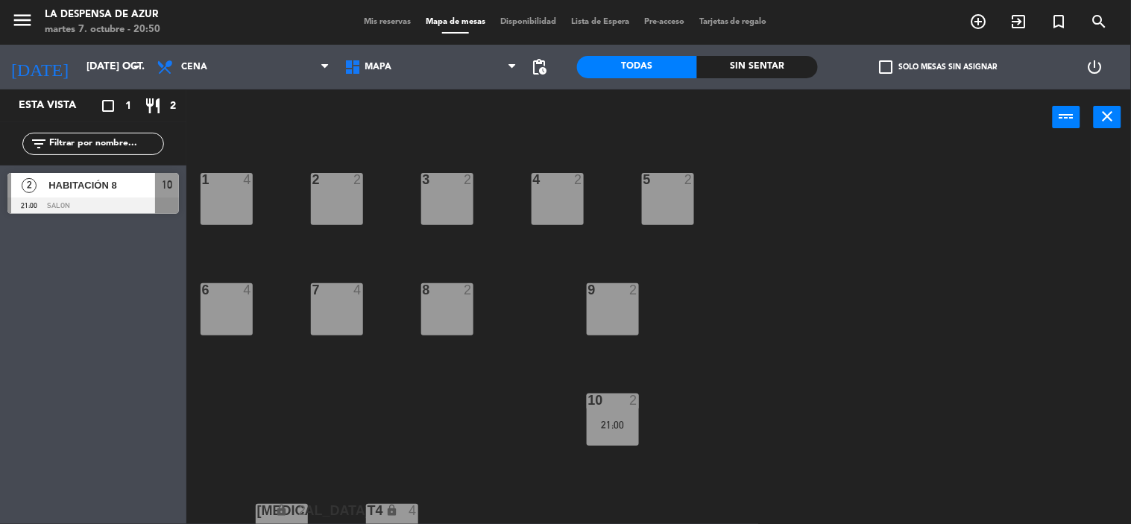
click at [632, 314] on div "9 2" at bounding box center [613, 309] width 52 height 52
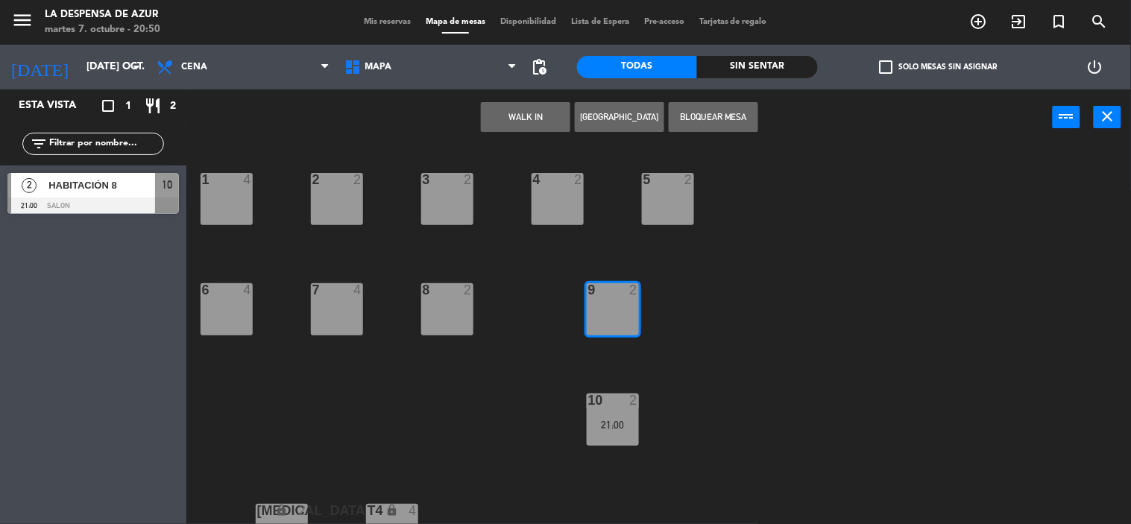
click at [542, 117] on button "WALK IN" at bounding box center [525, 117] width 89 height 30
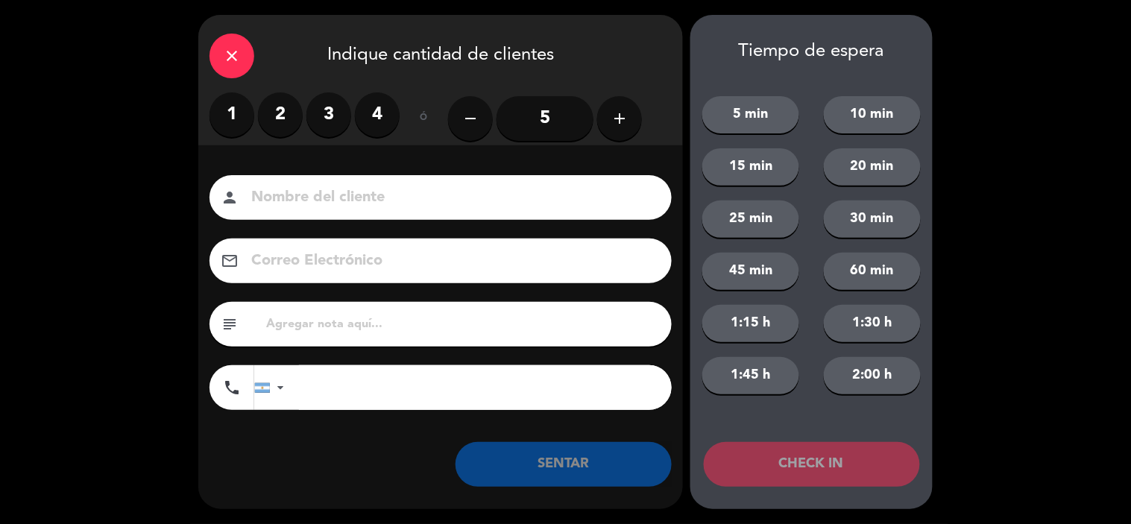
click at [233, 116] on label "1" at bounding box center [232, 114] width 45 height 45
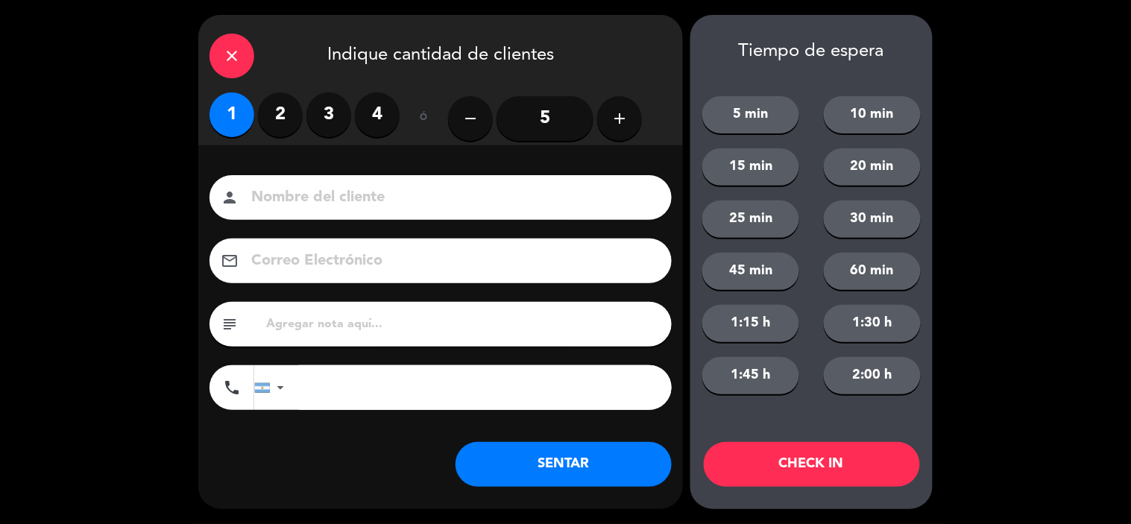
click at [300, 187] on input at bounding box center [451, 198] width 403 height 26
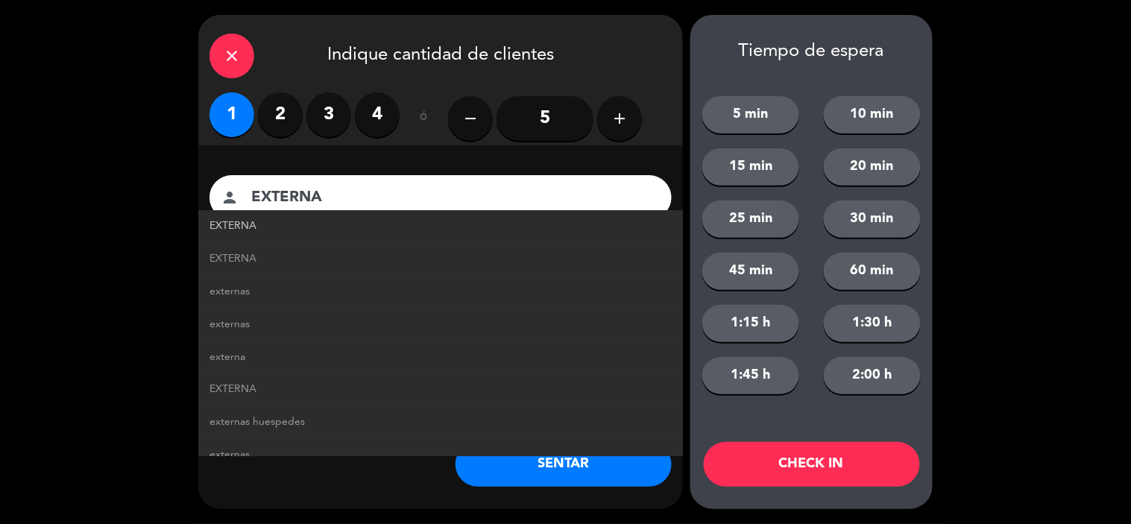
click at [248, 221] on span "EXTERNA" at bounding box center [233, 226] width 47 height 17
type input "EXTERNA"
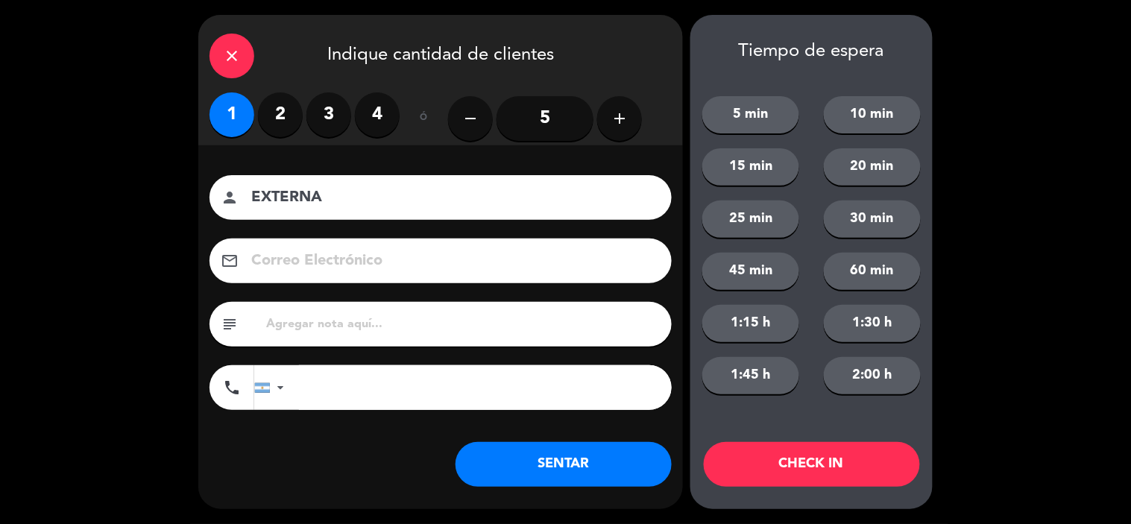
click at [562, 461] on button "SENTAR" at bounding box center [564, 464] width 216 height 45
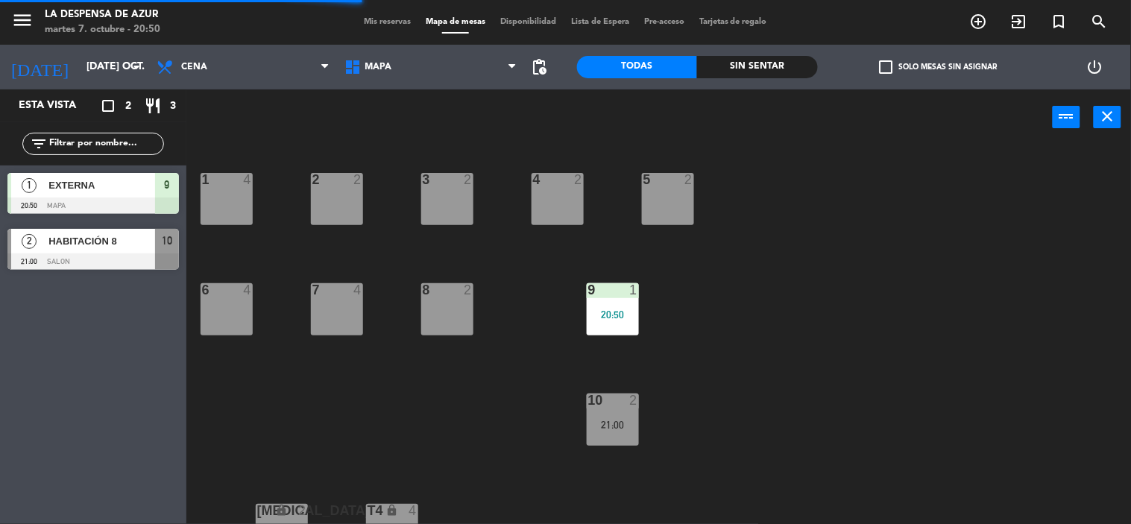
click at [373, 16] on div "Mis reservas Mapa de mesas Disponibilidad Lista de Espera Pre-acceso Tarjetas d…" at bounding box center [565, 22] width 418 height 13
click at [374, 16] on div "Mis reservas Mapa de mesas Disponibilidad Lista de Espera Pre-acceso Tarjetas d…" at bounding box center [565, 22] width 418 height 13
click at [379, 20] on span "Mis reservas" at bounding box center [387, 22] width 62 height 8
